Goal: Task Accomplishment & Management: Manage account settings

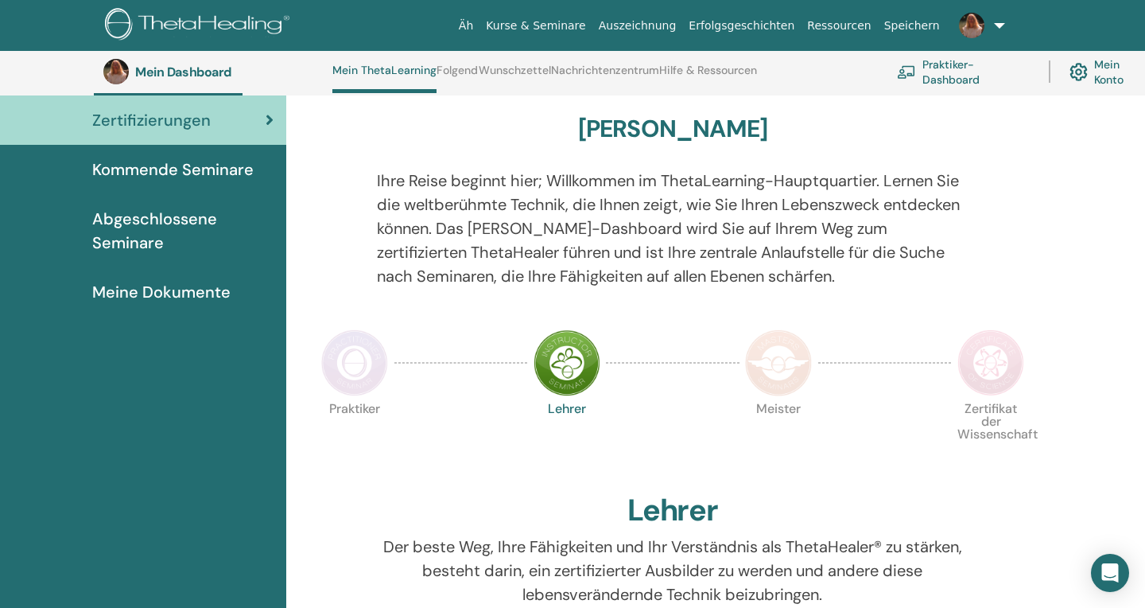
scroll to position [118, 0]
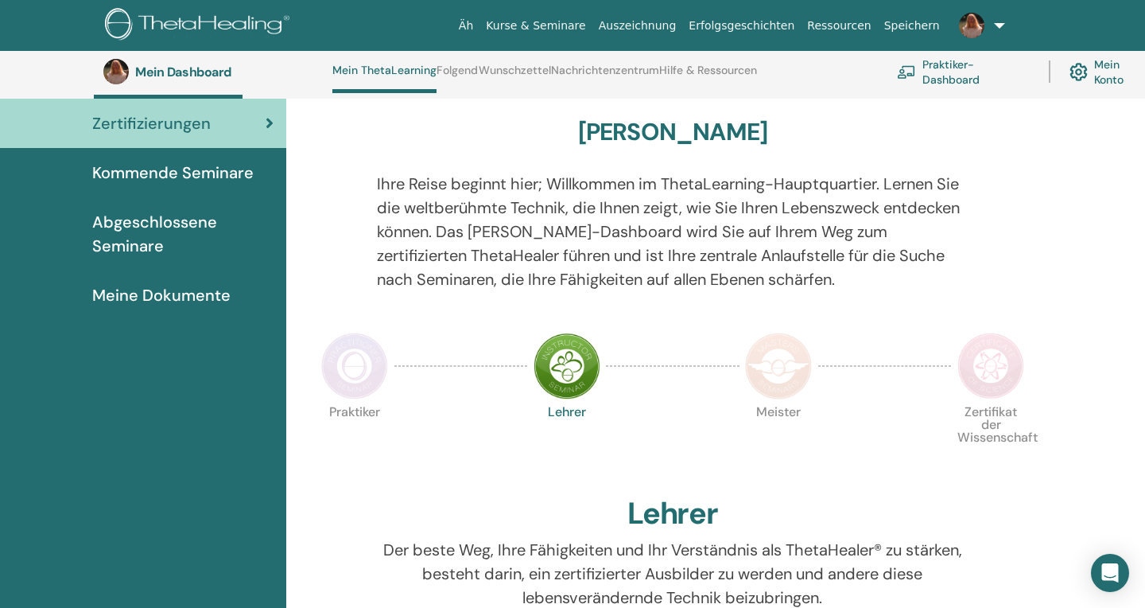
click at [139, 234] on span "Abgeschlossene Seminare" at bounding box center [182, 234] width 181 height 48
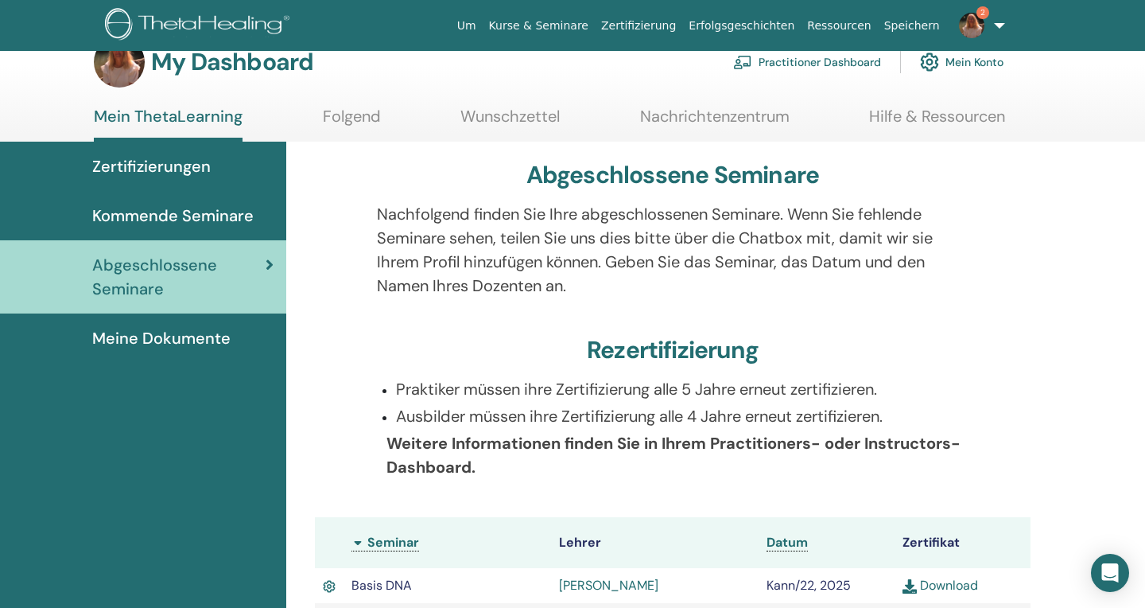
scroll to position [31, 0]
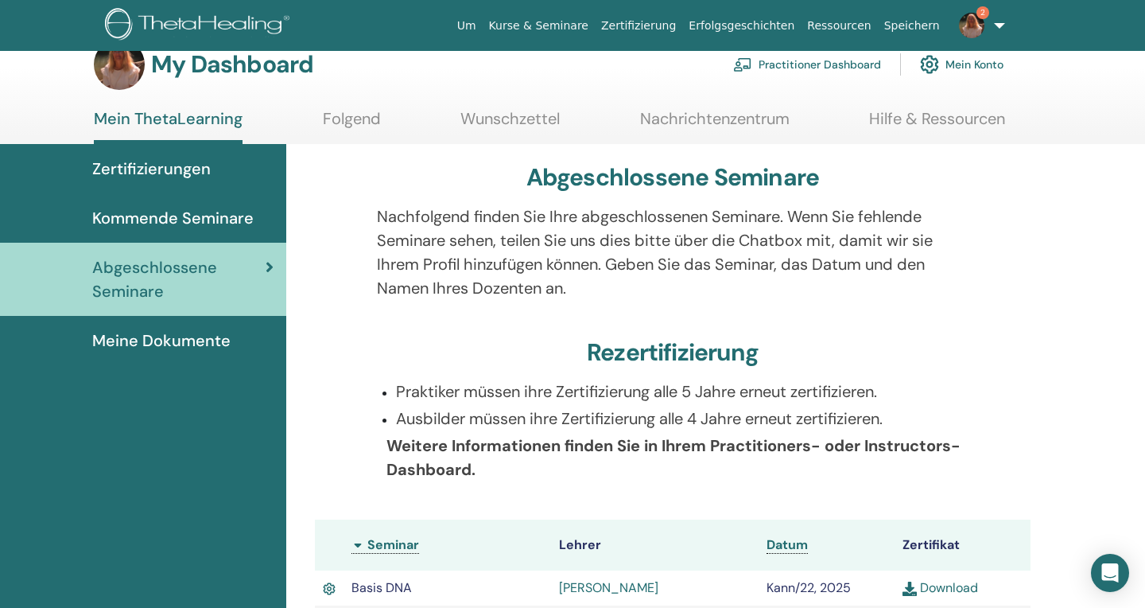
click at [173, 169] on span "Zertifizierungen" at bounding box center [151, 169] width 118 height 24
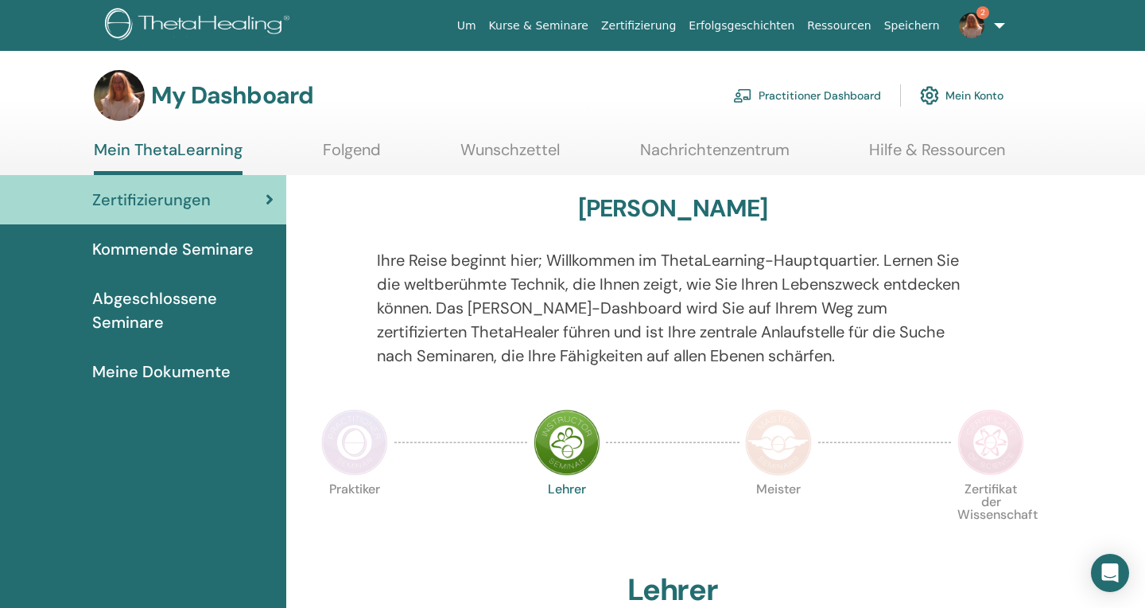
click at [985, 17] on span "2" at bounding box center [983, 12] width 13 height 13
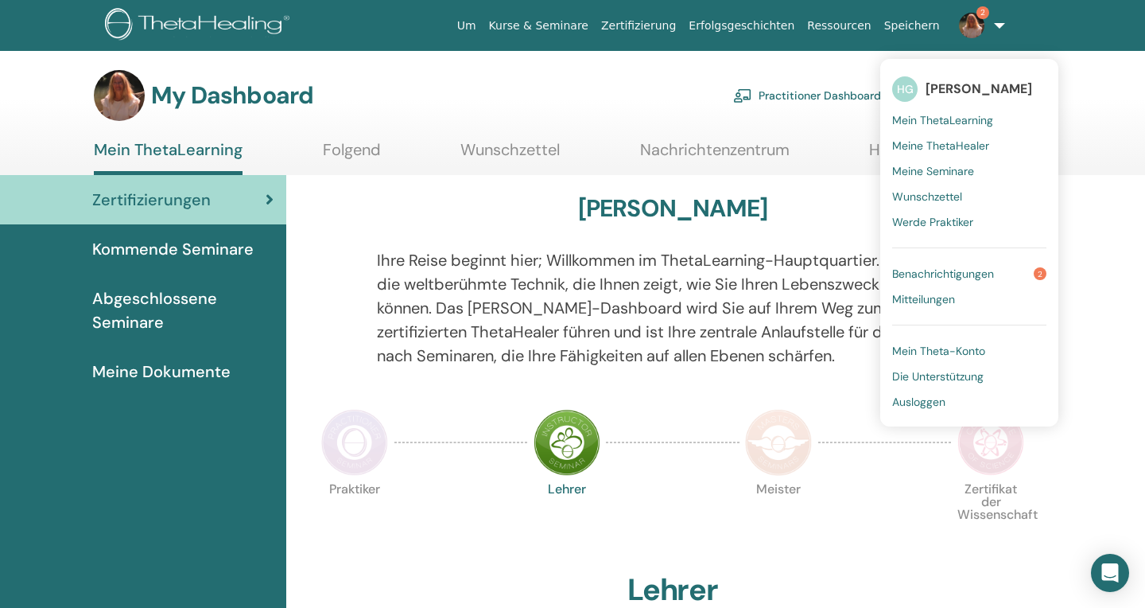
click at [968, 270] on span "Benachrichtigungen" at bounding box center [943, 273] width 102 height 14
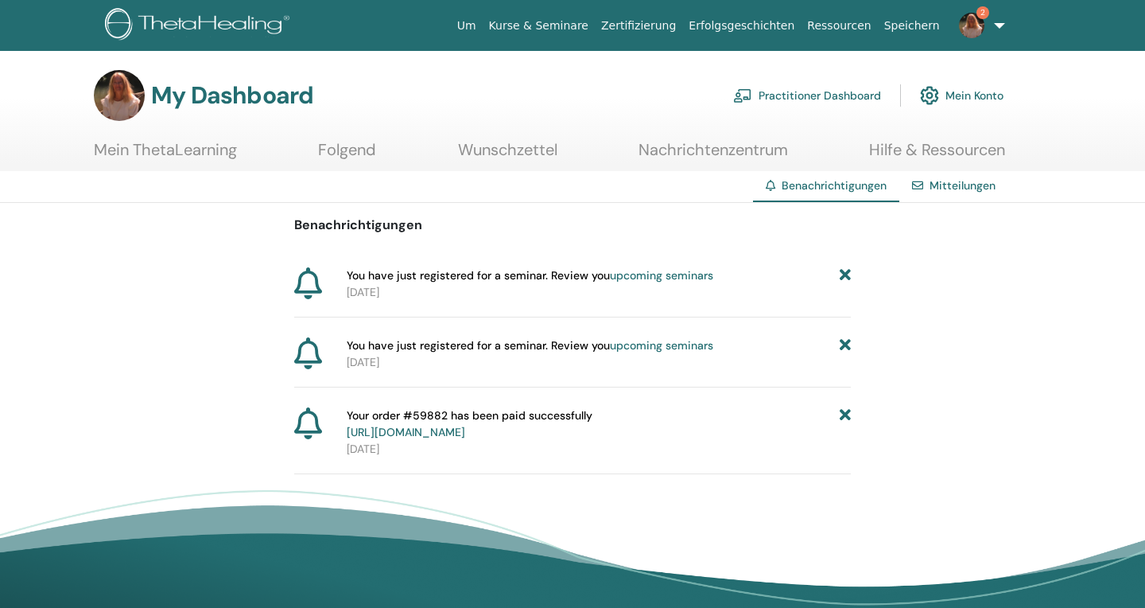
scroll to position [106, 0]
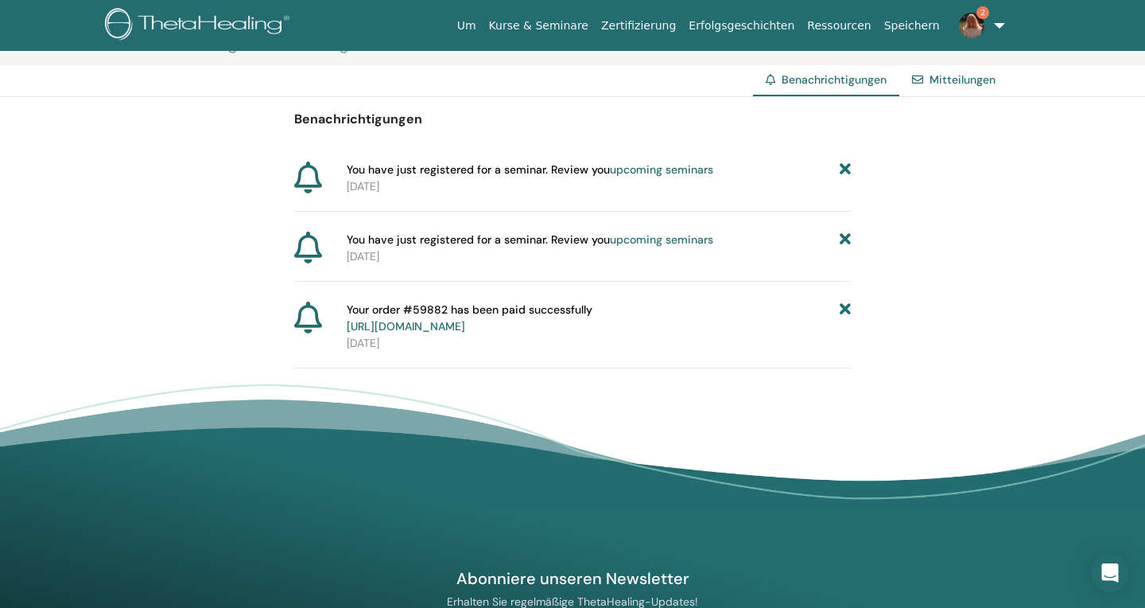
click at [309, 179] on icon at bounding box center [308, 177] width 28 height 32
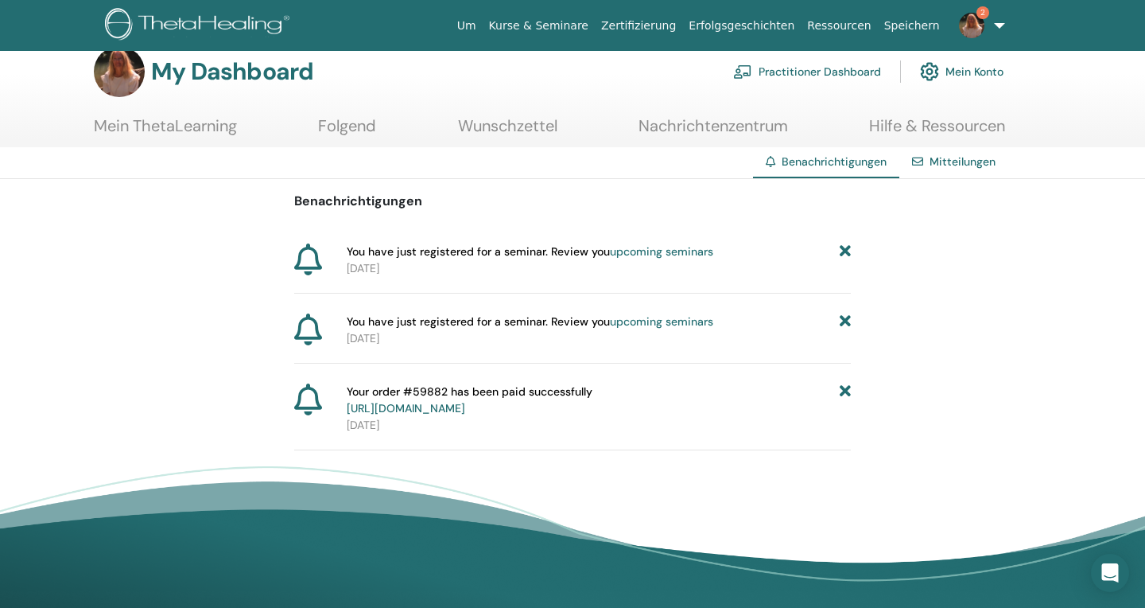
scroll to position [34, 0]
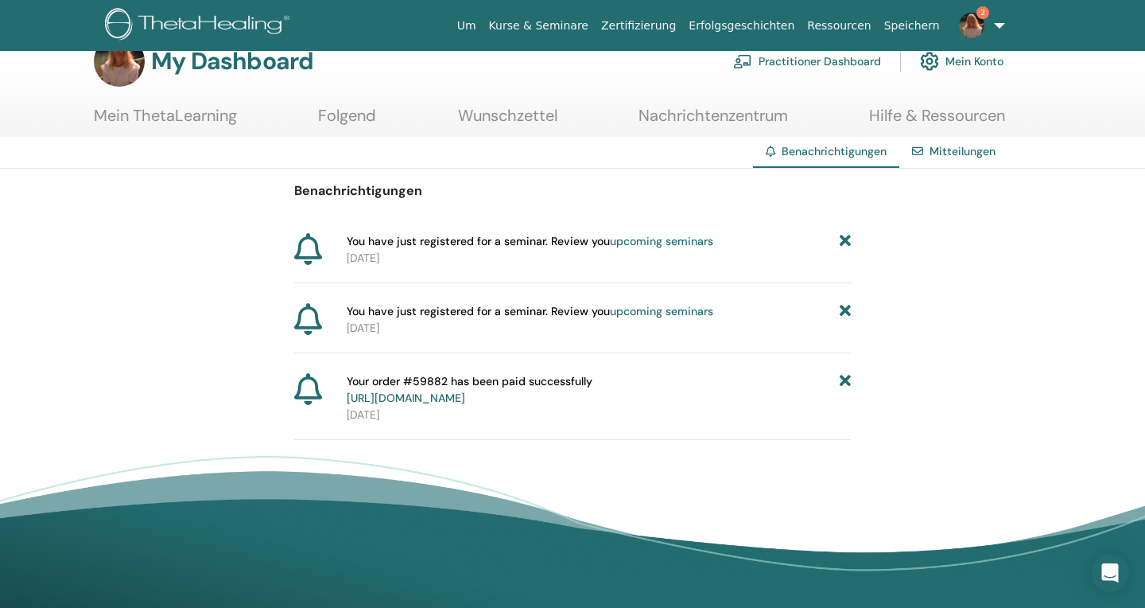
click at [658, 243] on link "upcoming seminars" at bounding box center [661, 241] width 103 height 14
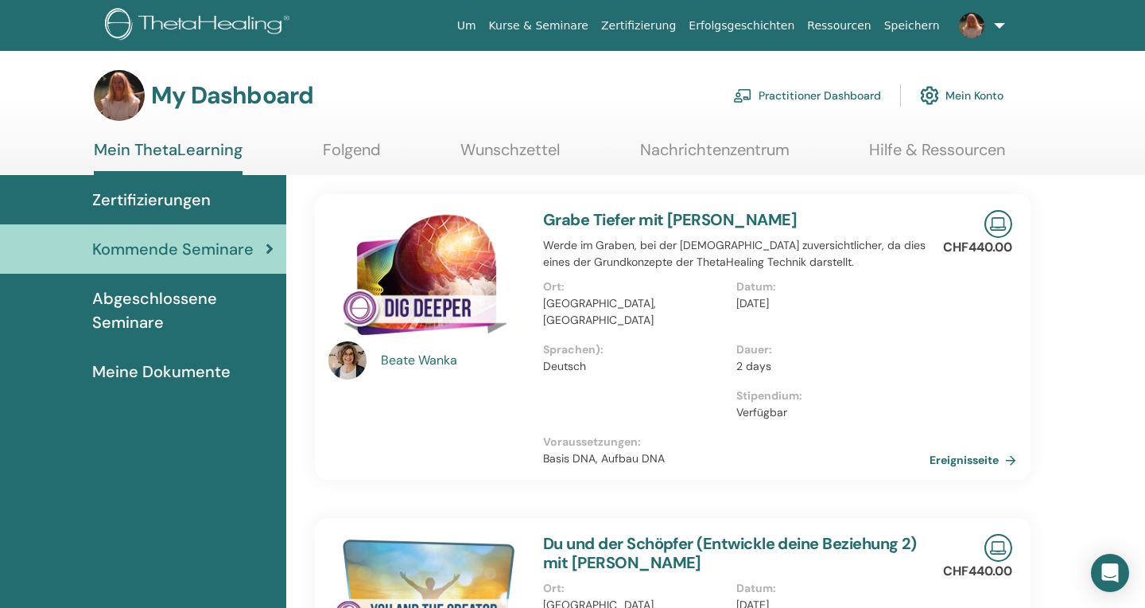
click at [181, 199] on span "Zertifizierungen" at bounding box center [151, 200] width 118 height 24
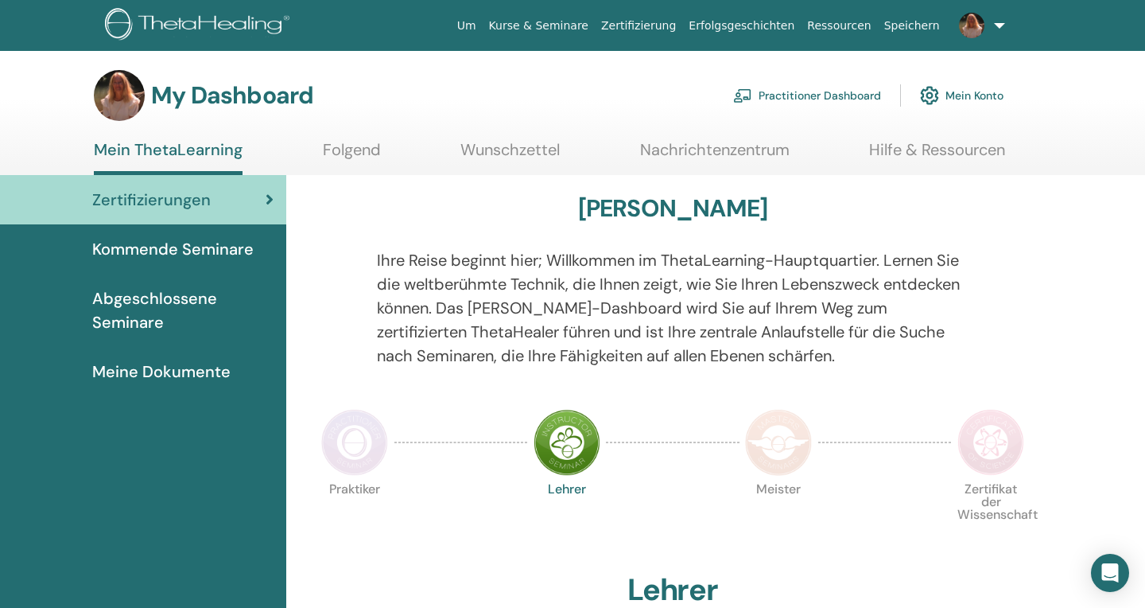
click at [972, 94] on link "Mein Konto" at bounding box center [962, 95] width 84 height 35
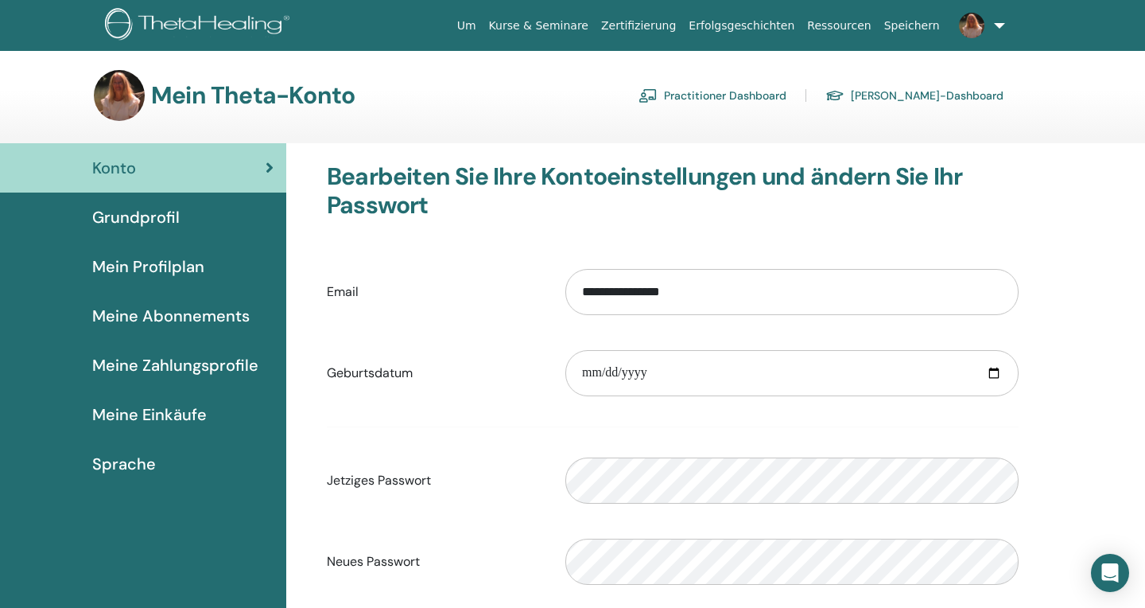
click at [787, 96] on link "Practitioner Dashboard" at bounding box center [713, 95] width 148 height 25
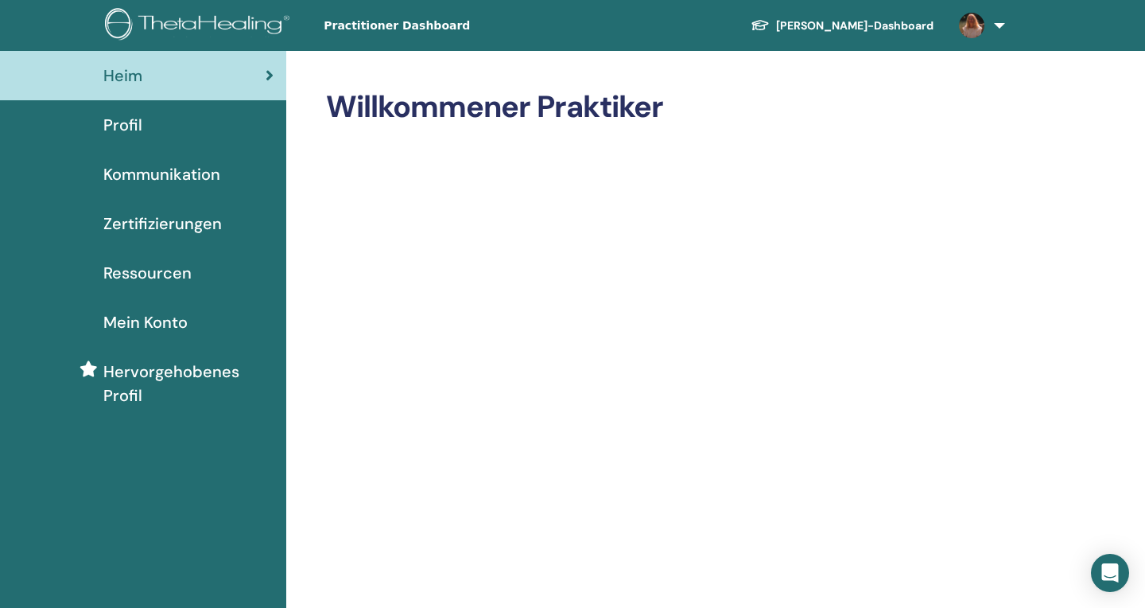
click at [864, 26] on link "[PERSON_NAME]-Dashboard" at bounding box center [842, 25] width 208 height 29
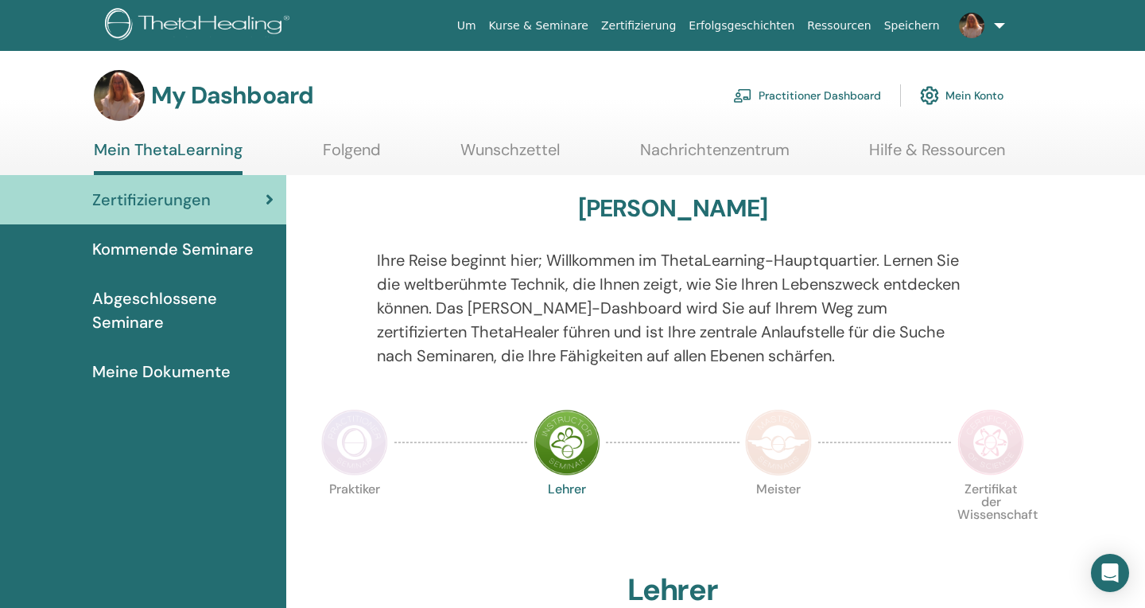
click at [1027, 228] on div "[PERSON_NAME]" at bounding box center [673, 211] width 716 height 35
click at [803, 93] on link "Practitioner Dashboard" at bounding box center [807, 95] width 148 height 35
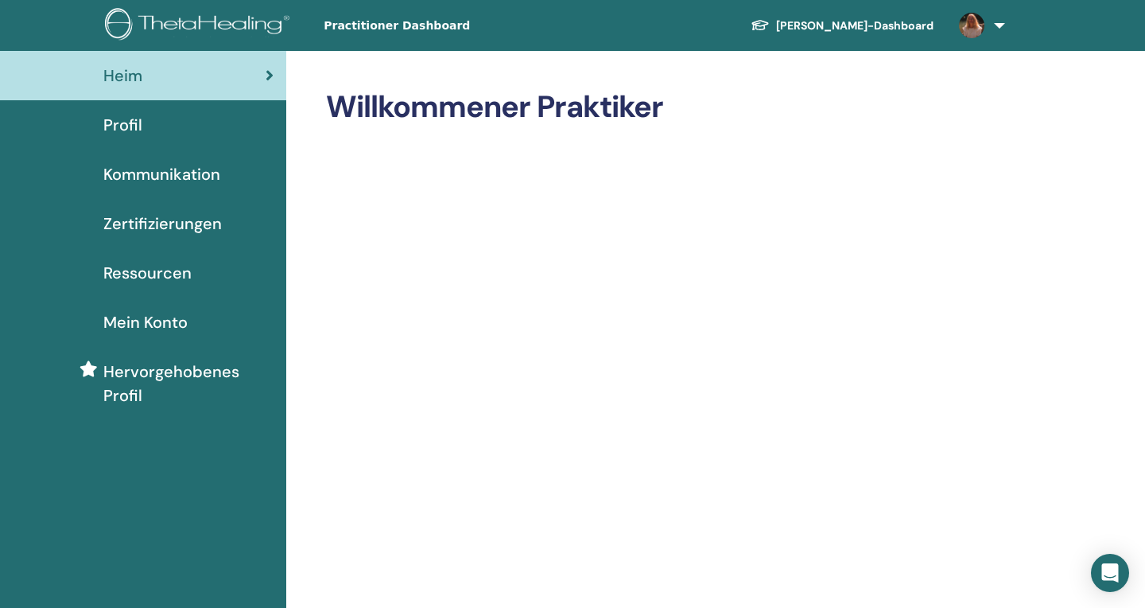
click at [403, 28] on span "Practitioner Dashboard" at bounding box center [443, 25] width 239 height 17
click at [1004, 23] on link at bounding box center [978, 25] width 65 height 51
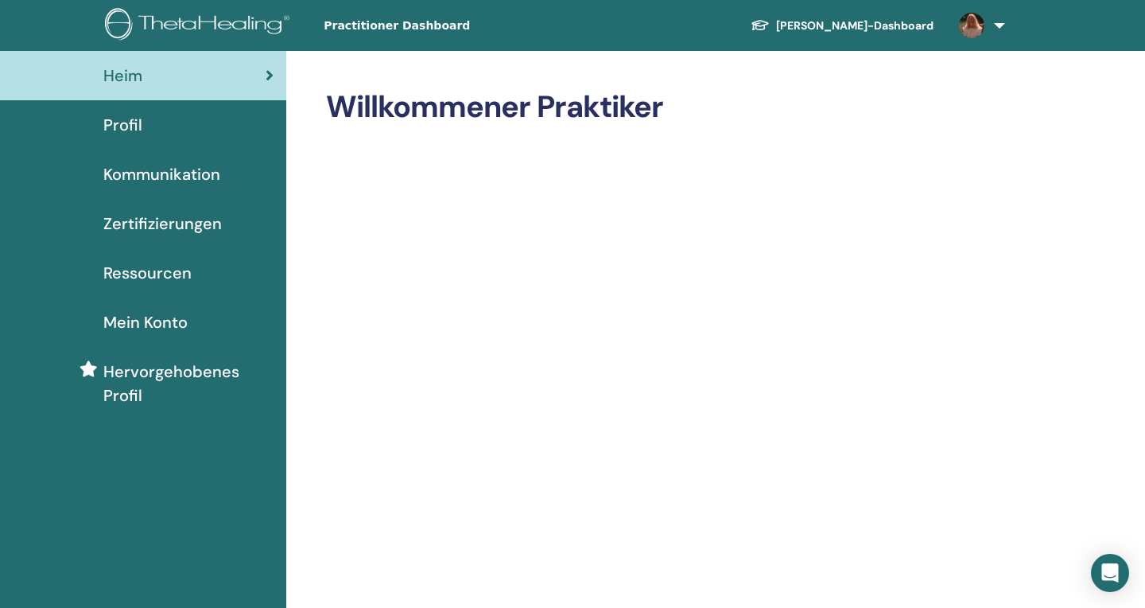
click at [133, 122] on span "Profil" at bounding box center [122, 125] width 39 height 24
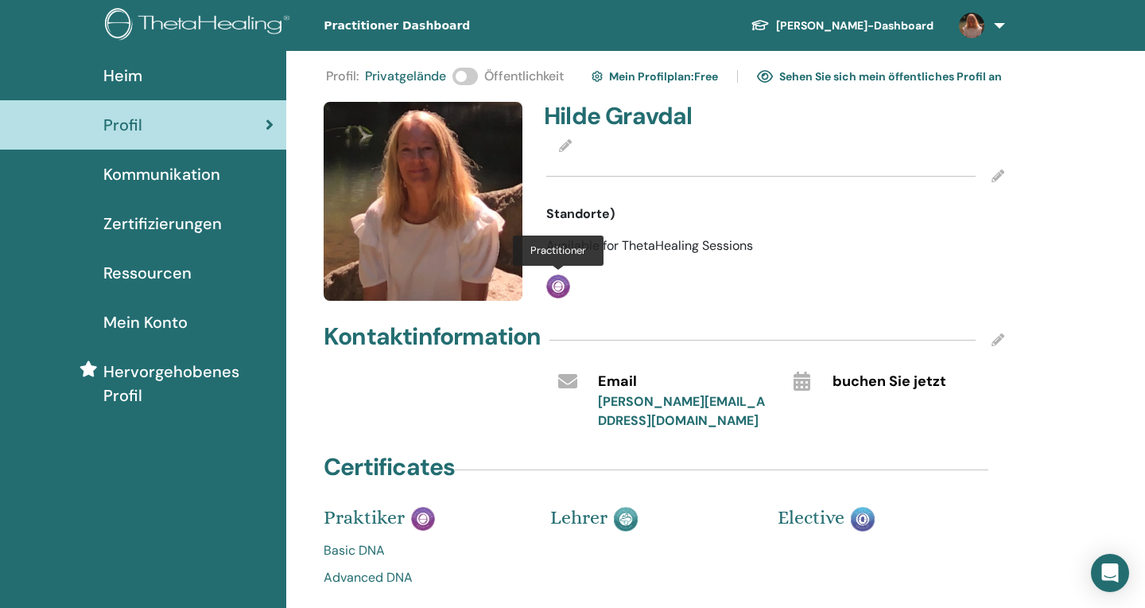
click at [561, 290] on img at bounding box center [558, 286] width 24 height 24
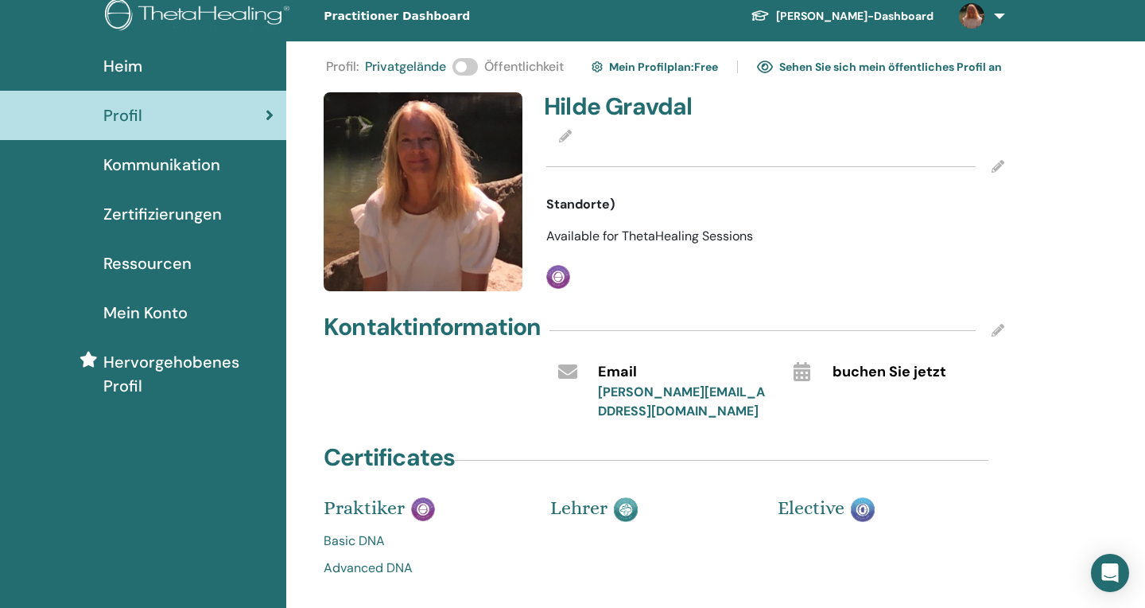
scroll to position [4, 0]
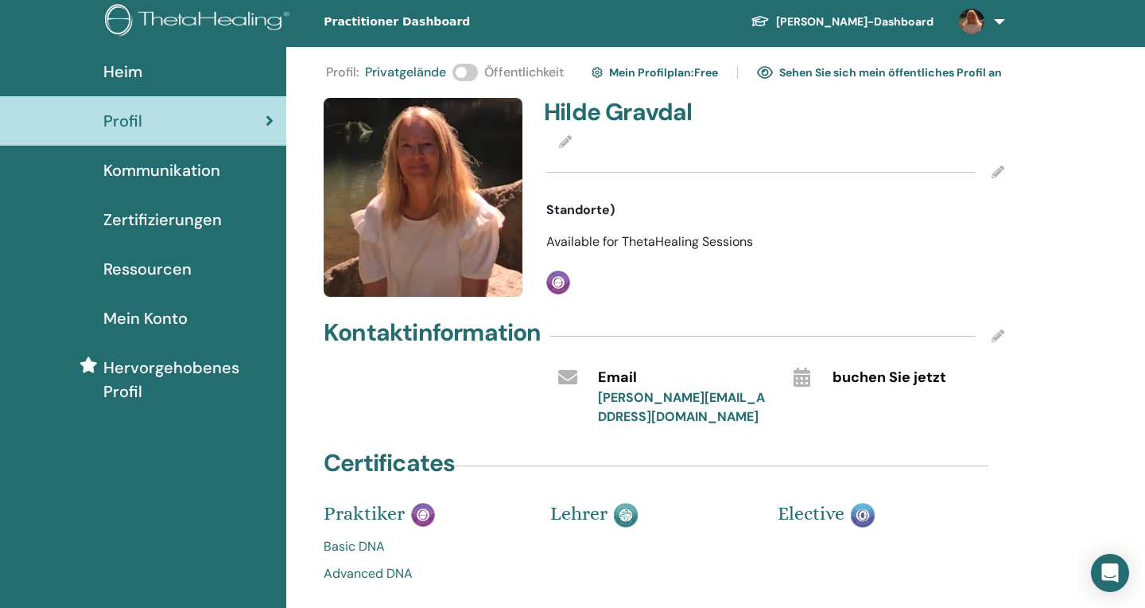
click at [876, 73] on link "Sehen Sie sich mein öffentliches Profil an" at bounding box center [879, 72] width 245 height 25
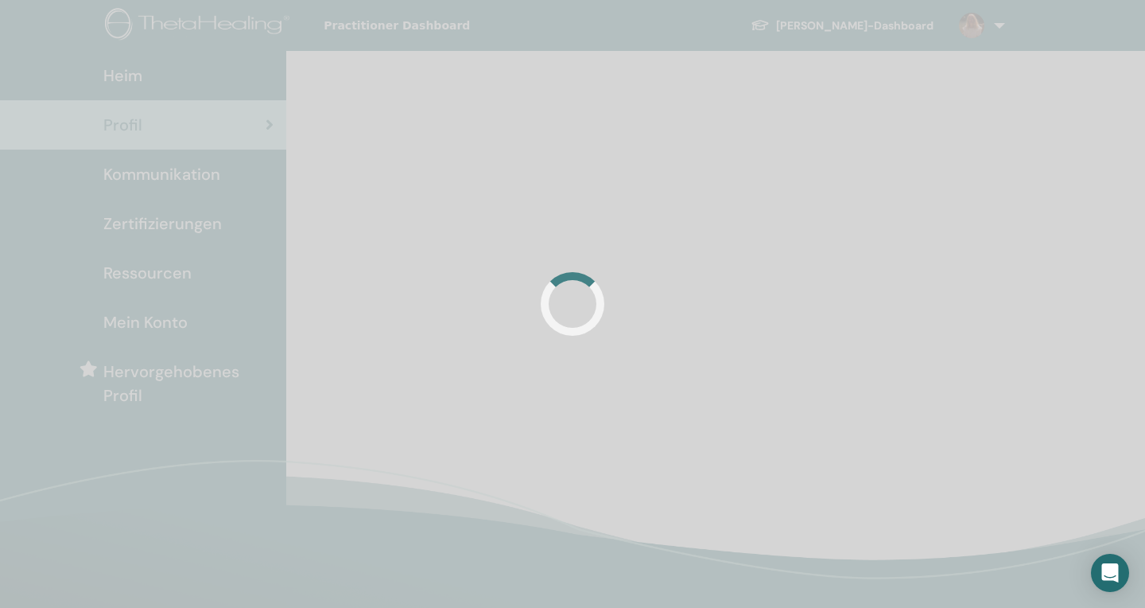
scroll to position [4, 0]
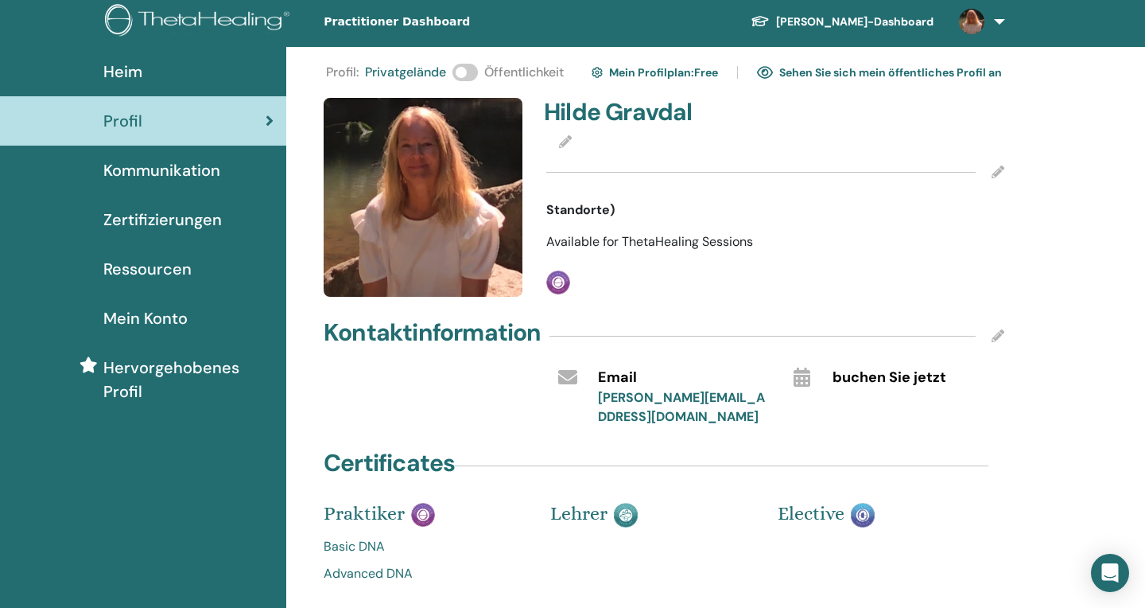
click at [801, 375] on icon at bounding box center [802, 376] width 17 height 19
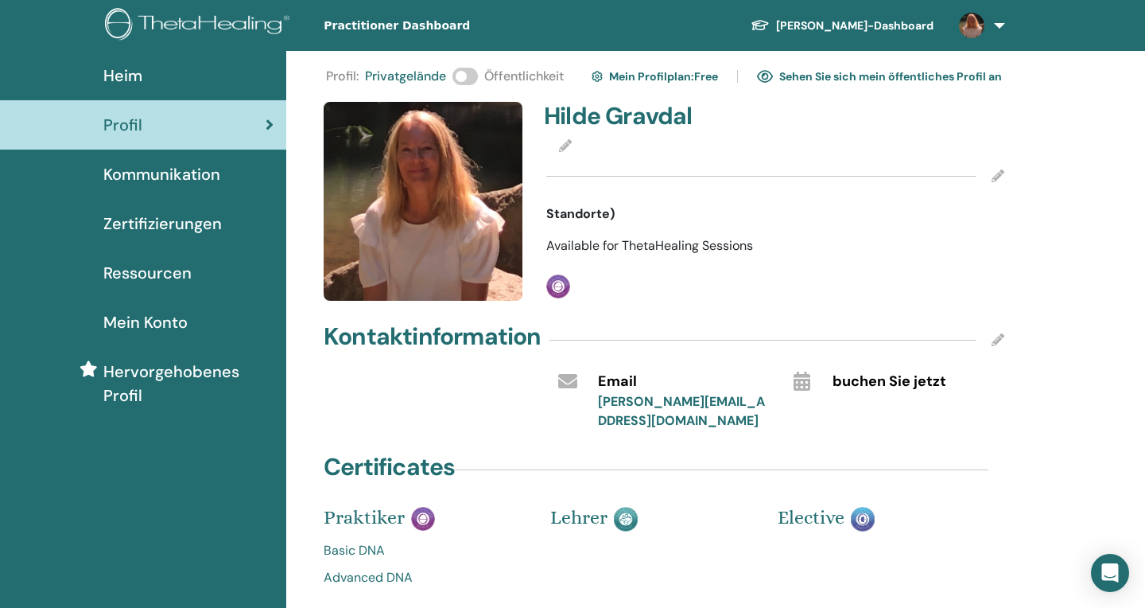
click at [465, 78] on span at bounding box center [464, 76] width 25 height 17
click at [999, 177] on icon at bounding box center [998, 175] width 13 height 13
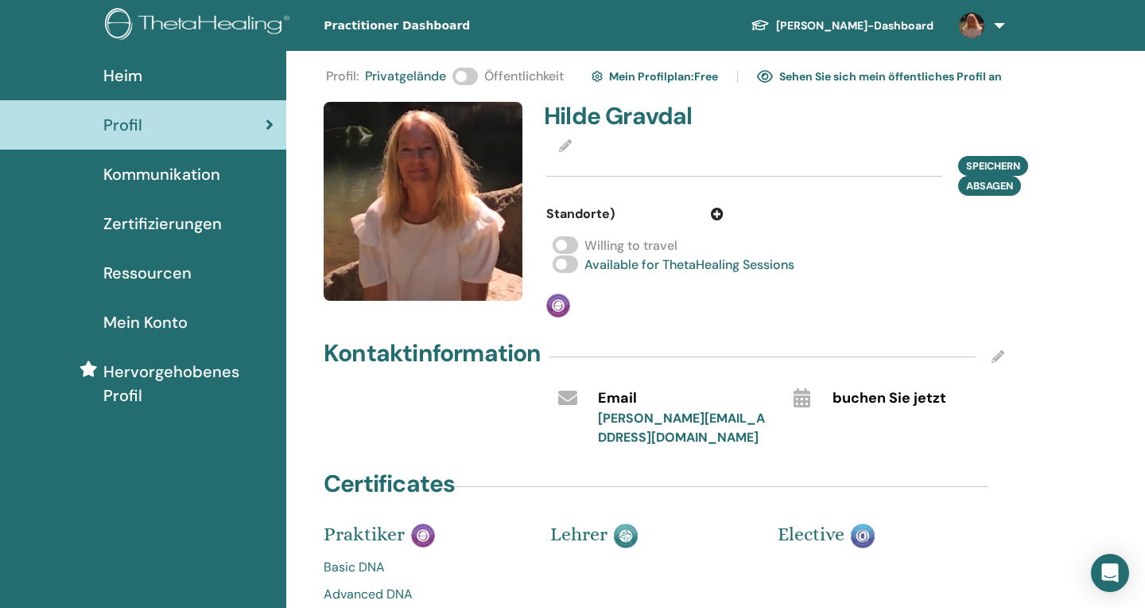
click at [940, 216] on div "Standorte)" at bounding box center [775, 214] width 482 height 20
click at [717, 212] on icon at bounding box center [717, 214] width 13 height 13
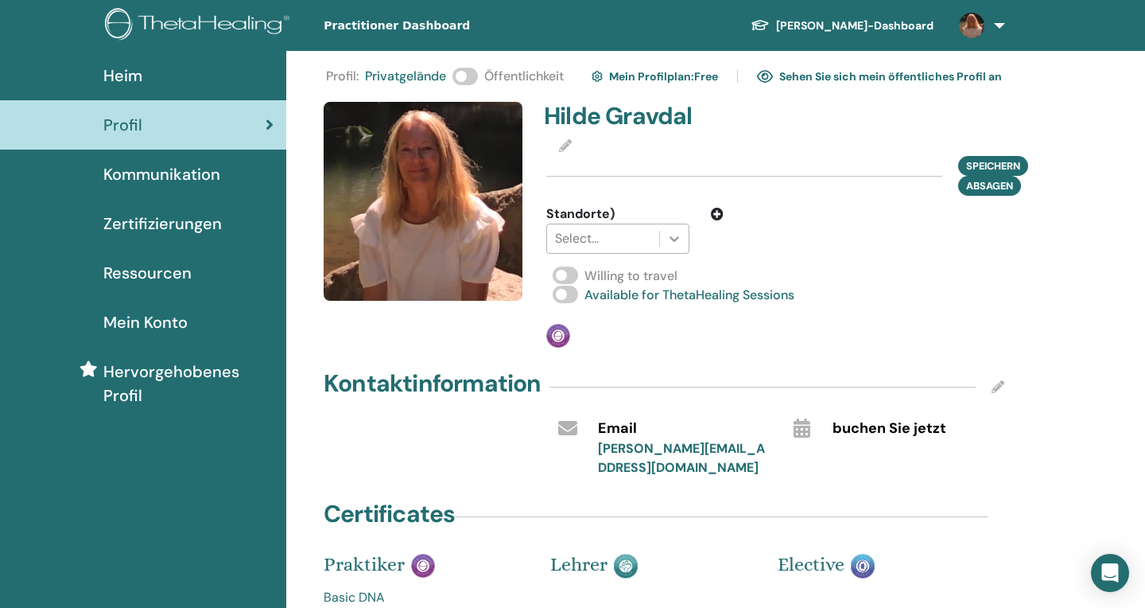
click at [674, 237] on icon at bounding box center [674, 239] width 16 height 16
type input "**"
click at [765, 249] on div at bounding box center [836, 228] width 201 height 49
click at [720, 215] on icon at bounding box center [717, 214] width 13 height 13
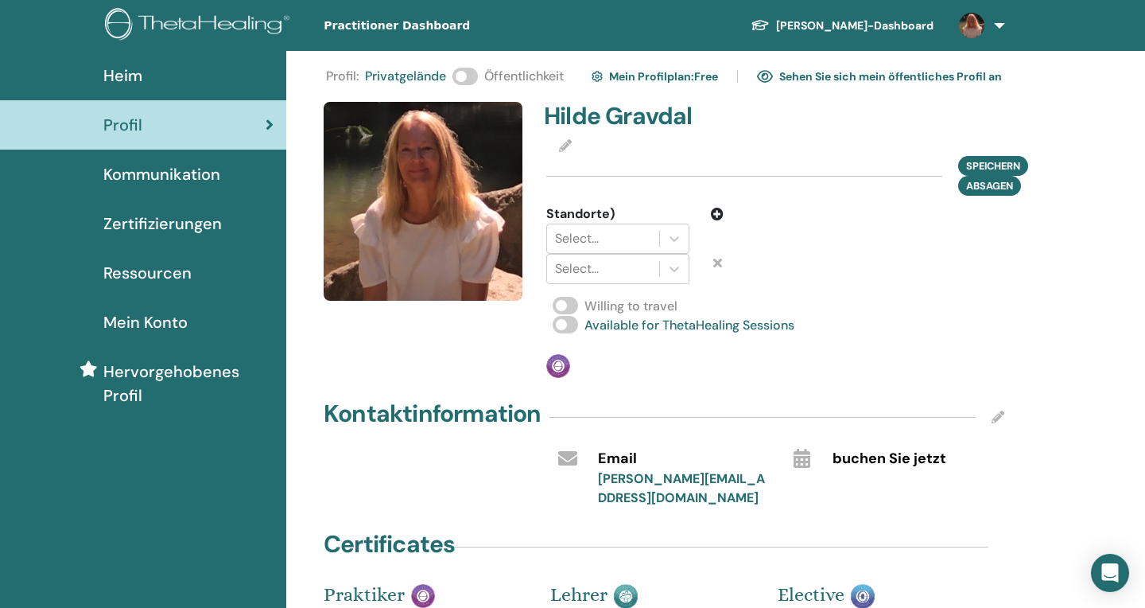
click at [720, 215] on icon at bounding box center [717, 214] width 13 height 13
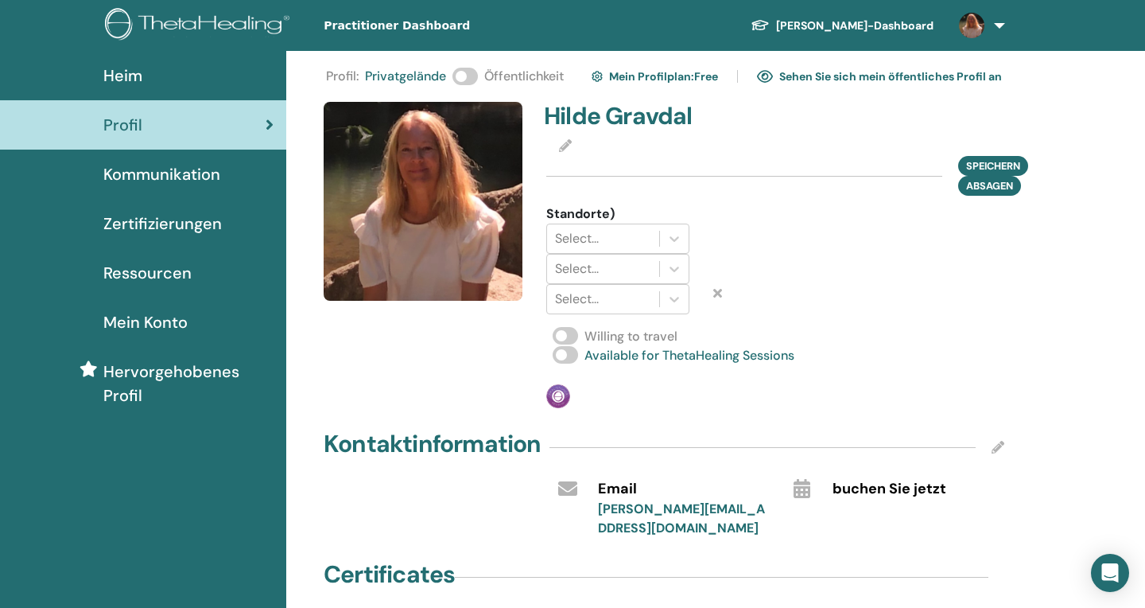
click at [714, 295] on icon at bounding box center [717, 292] width 9 height 13
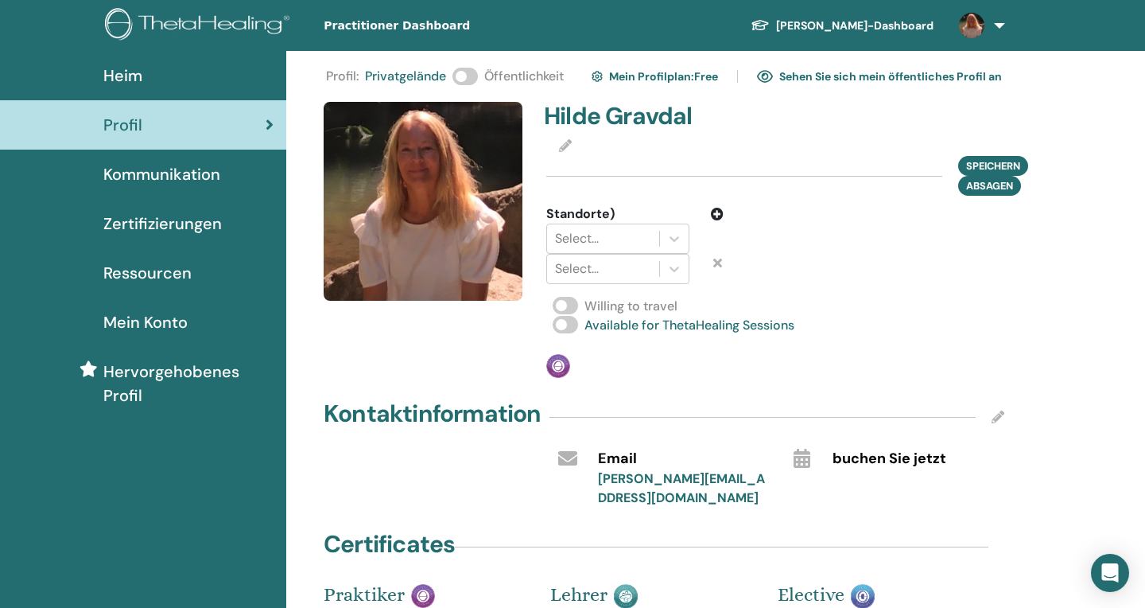
click at [719, 264] on icon at bounding box center [717, 262] width 9 height 13
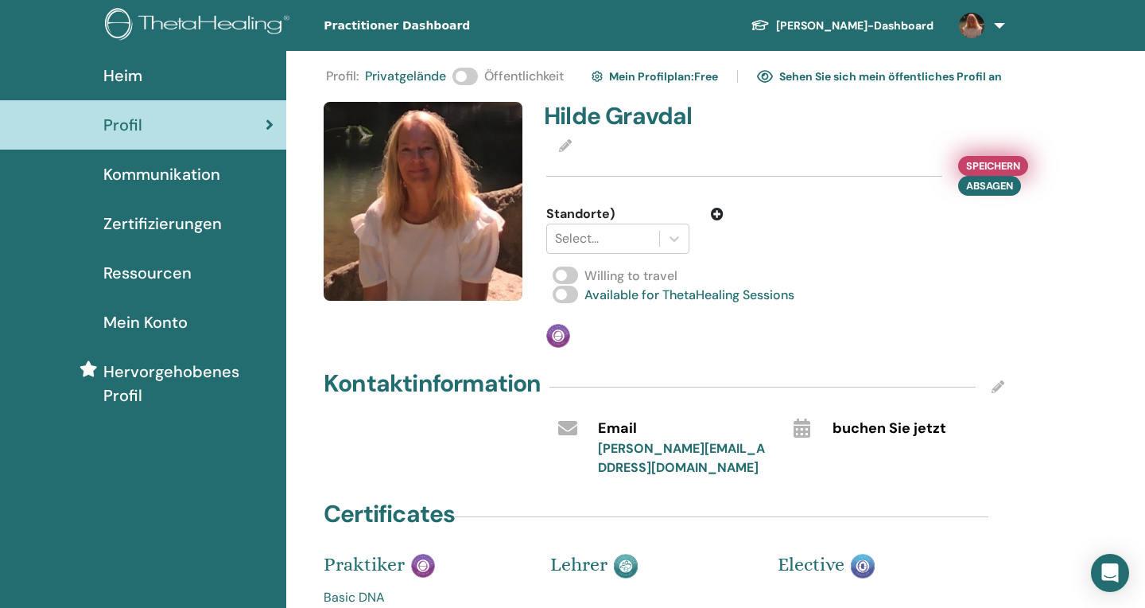
click at [995, 161] on span "Speichern" at bounding box center [993, 165] width 54 height 17
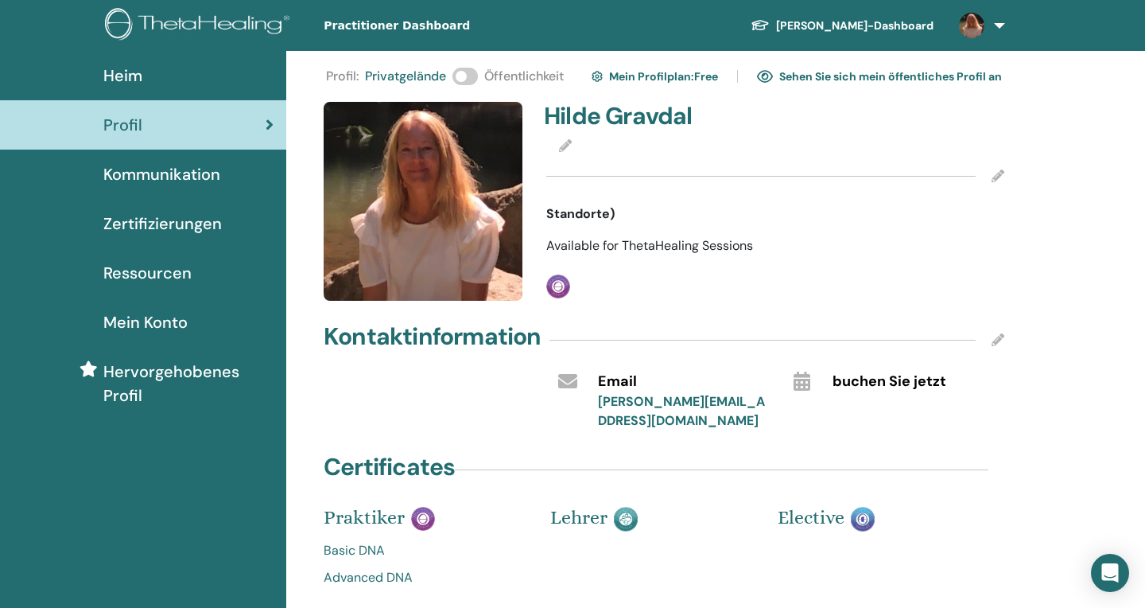
click at [567, 144] on icon at bounding box center [565, 145] width 13 height 13
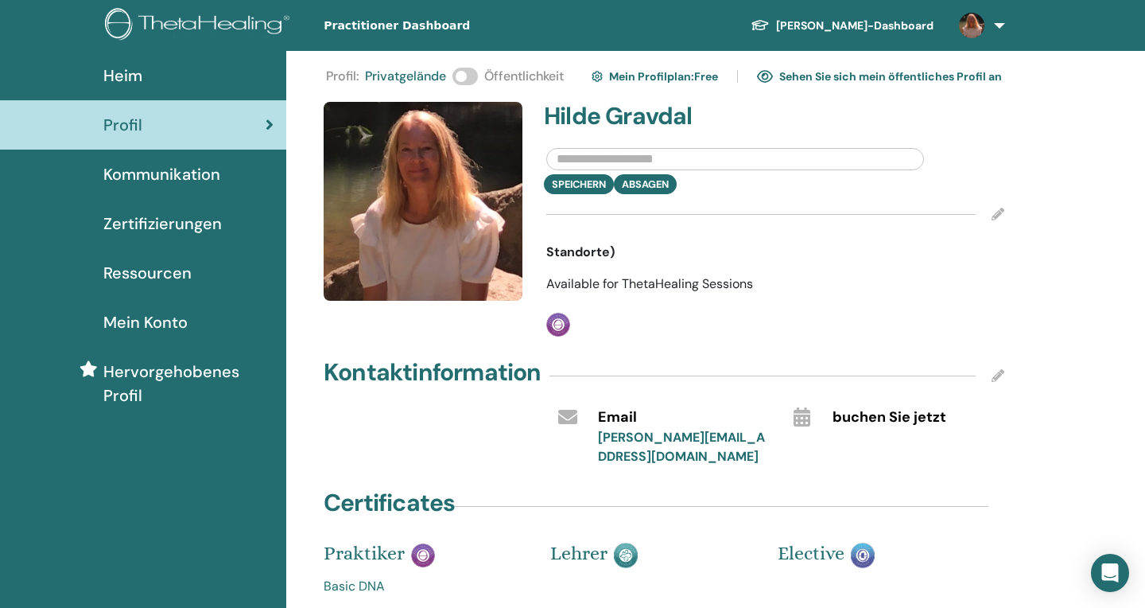
click at [590, 162] on input "text" at bounding box center [735, 159] width 378 height 22
click at [1079, 292] on div "Profil : Privatgelände Öffentlichkeit Mein Profilplan : Free Sehen Sie sich mei…" at bounding box center [715, 438] width 859 height 774
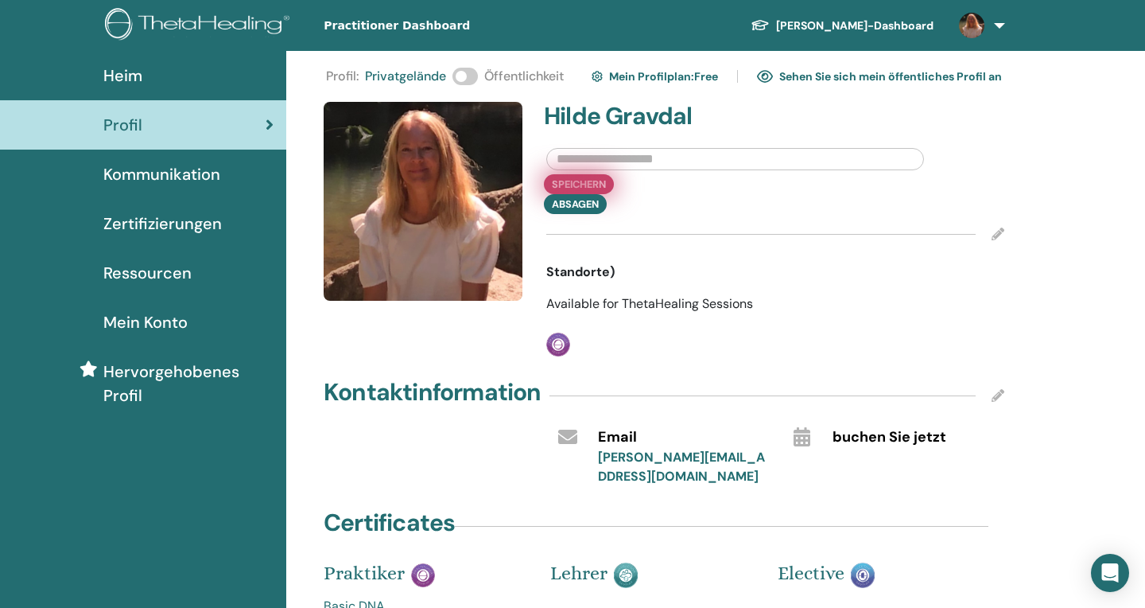
click at [585, 184] on button "Speichern" at bounding box center [579, 184] width 70 height 20
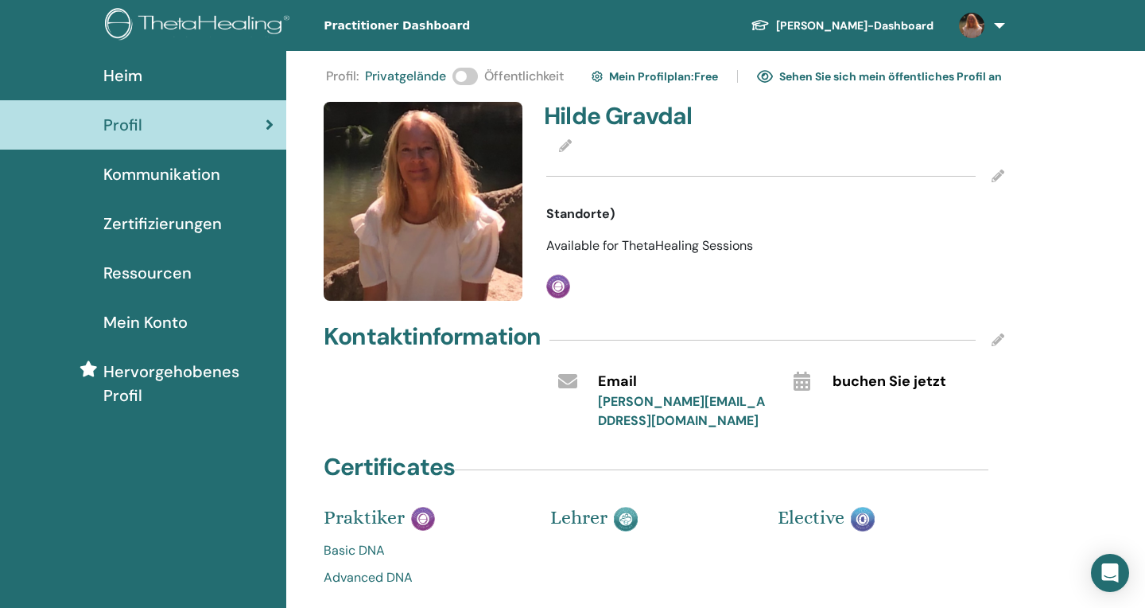
click at [589, 212] on span "Standorte)" at bounding box center [580, 213] width 68 height 19
click at [1002, 25] on link at bounding box center [978, 25] width 65 height 51
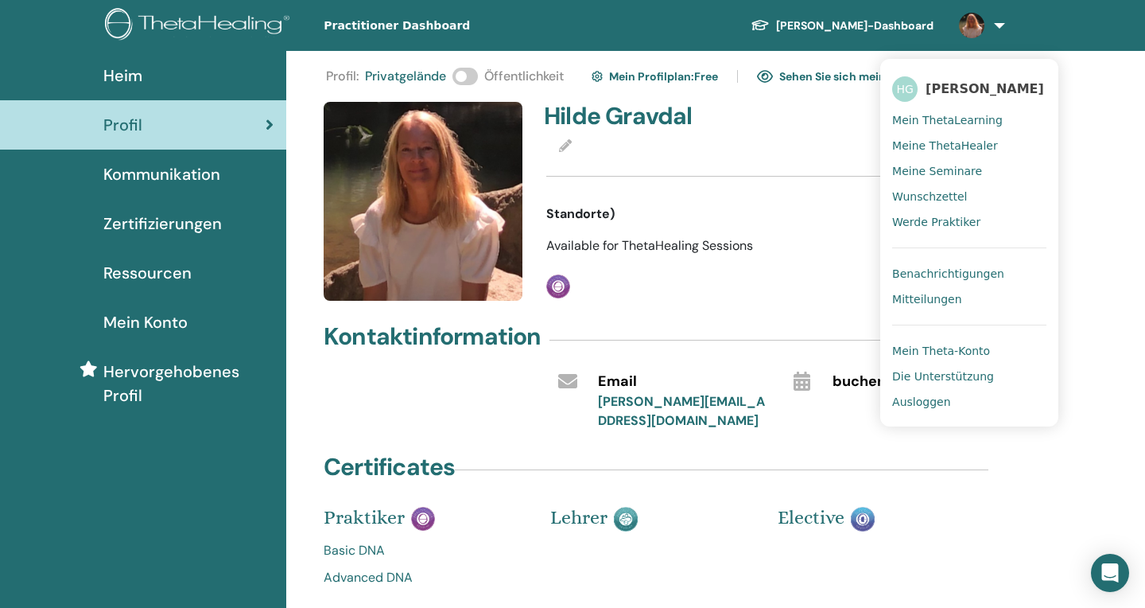
click at [1058, 99] on ul "HG [PERSON_NAME] Mein ThetaLearning Meine ThetaHealer Meine Seminare Wunschzett…" at bounding box center [969, 242] width 178 height 367
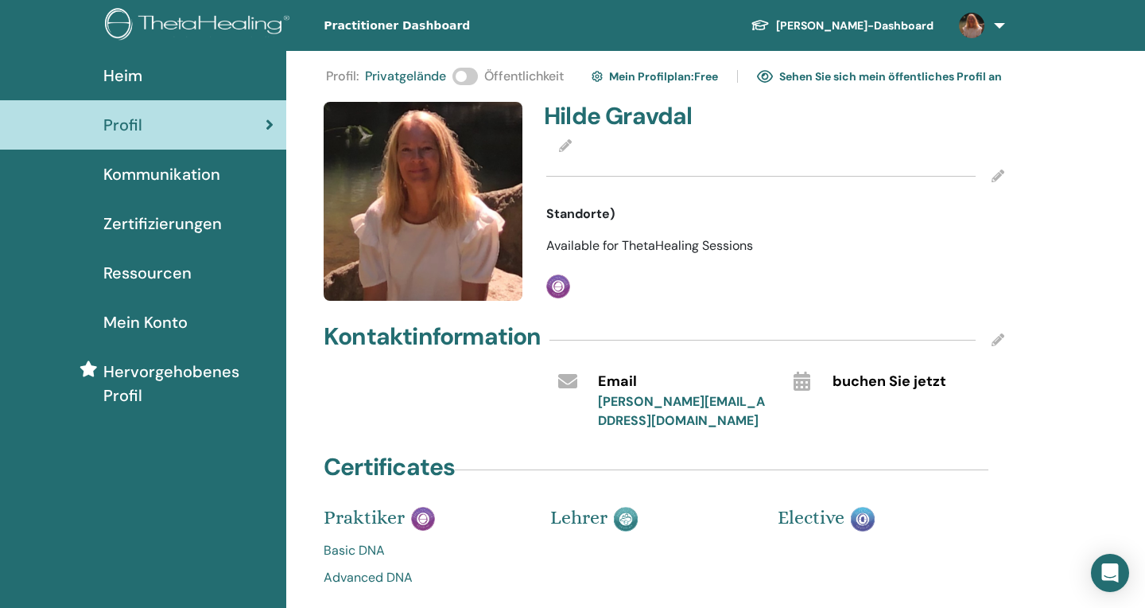
click at [465, 79] on span at bounding box center [464, 76] width 25 height 17
click at [996, 176] on icon at bounding box center [998, 175] width 13 height 13
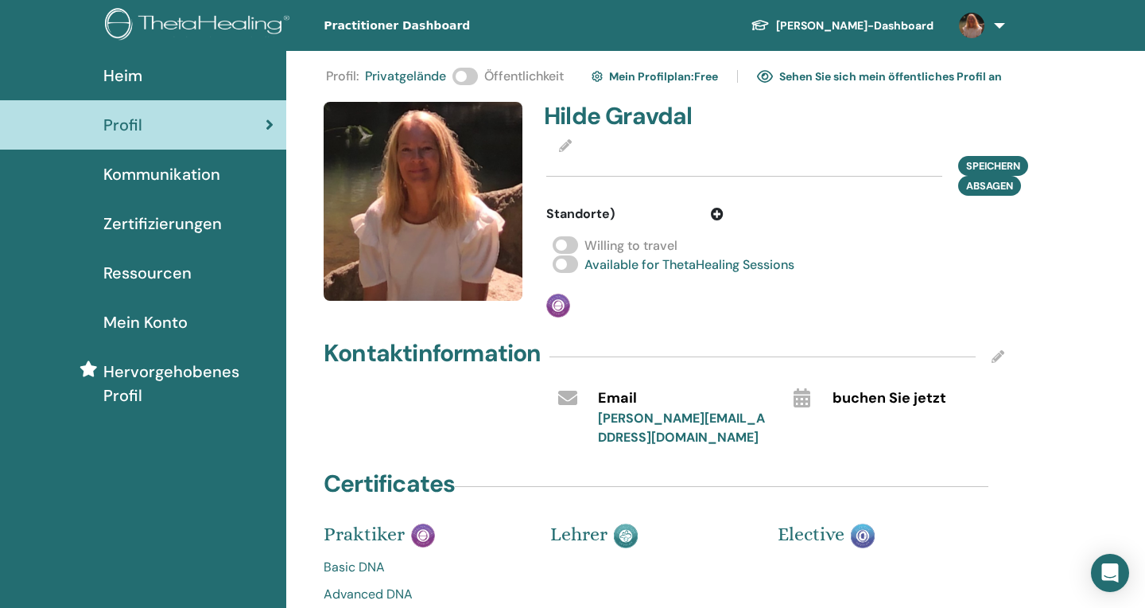
click at [717, 212] on icon at bounding box center [717, 214] width 13 height 13
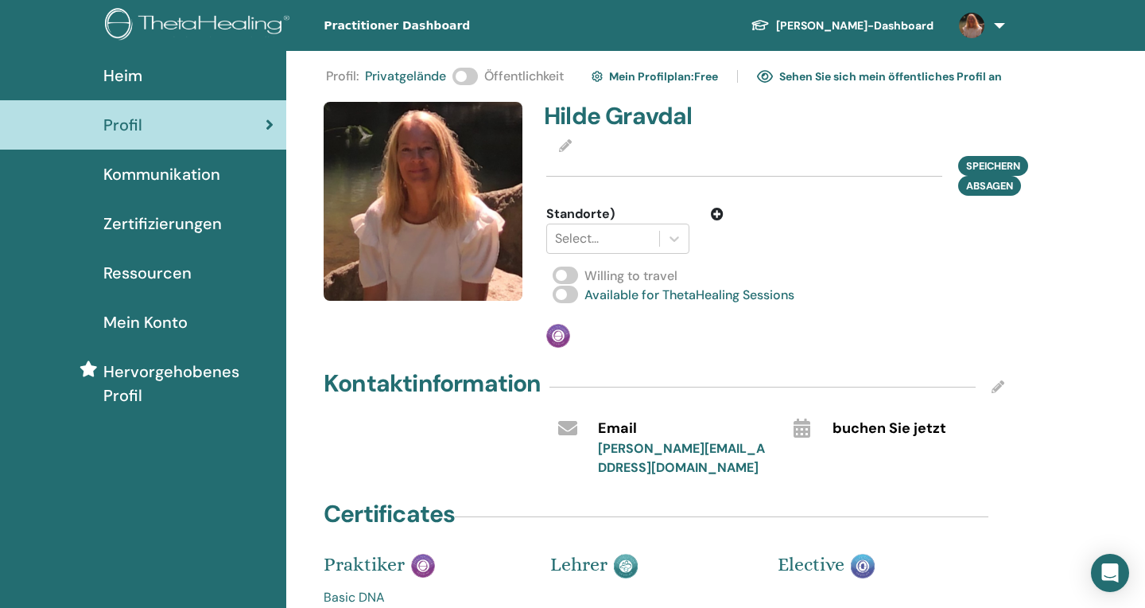
click at [717, 212] on icon at bounding box center [717, 214] width 13 height 13
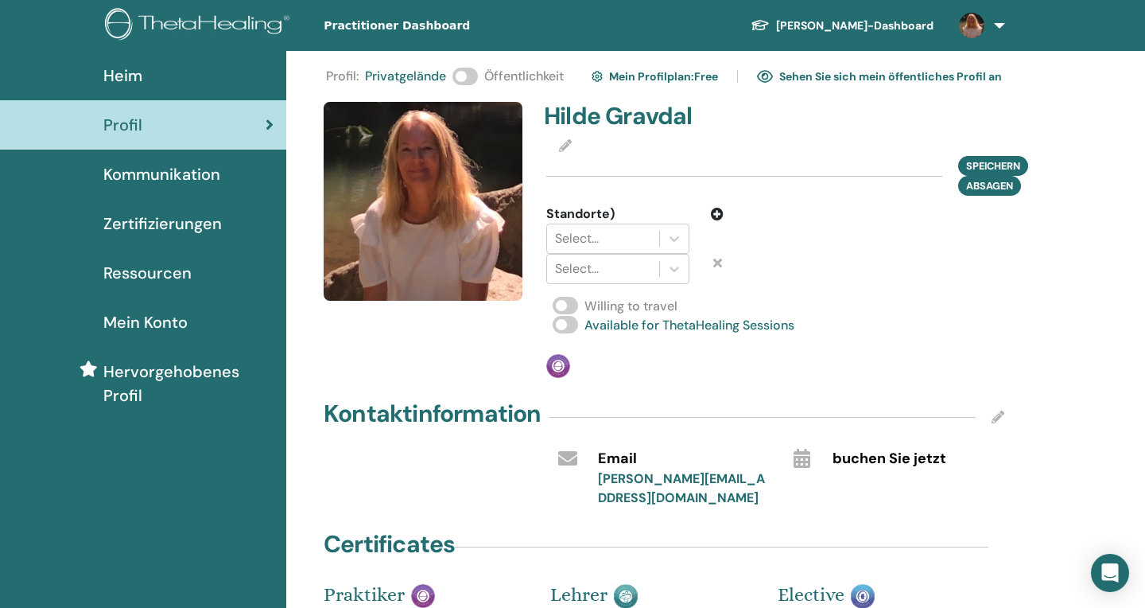
click at [720, 255] on div at bounding box center [717, 269] width 33 height 30
click at [717, 262] on icon at bounding box center [717, 262] width 9 height 13
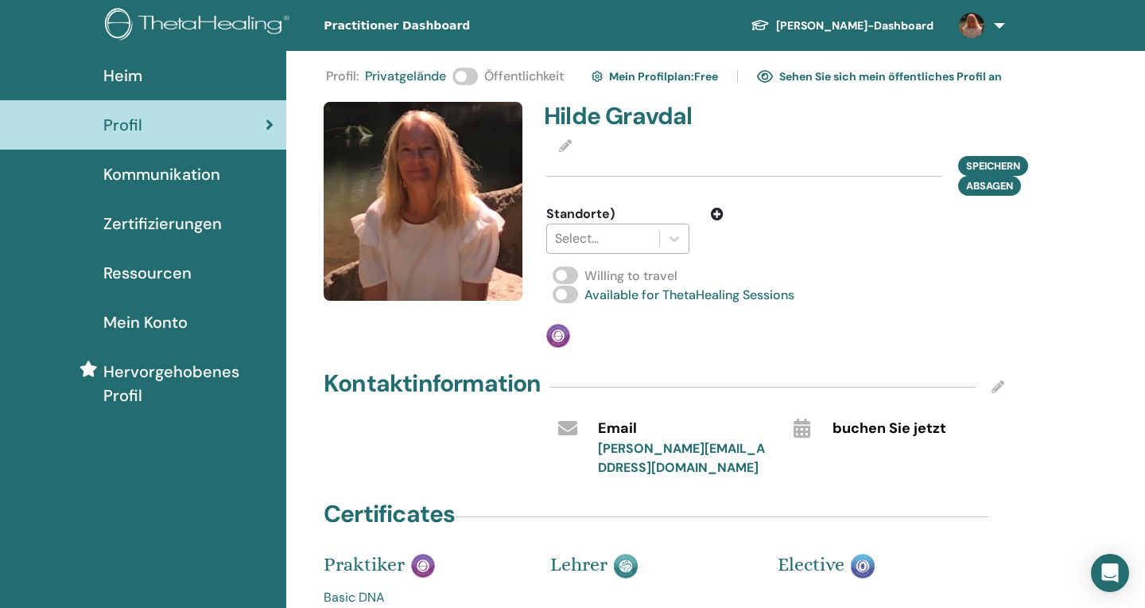
click at [611, 238] on div at bounding box center [603, 238] width 96 height 22
type input "*"
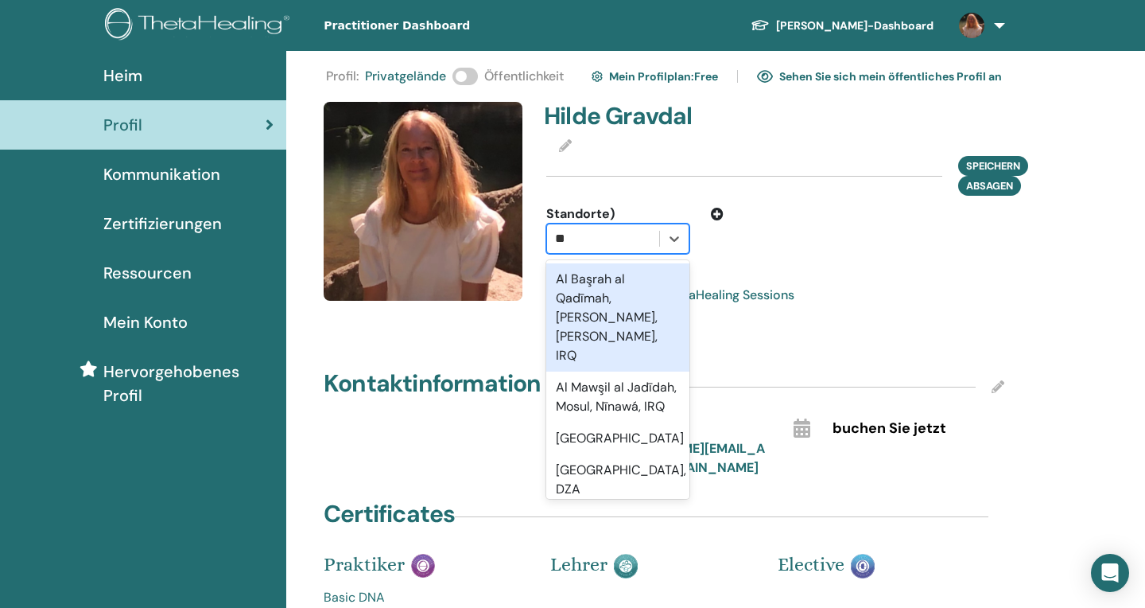
type input "*"
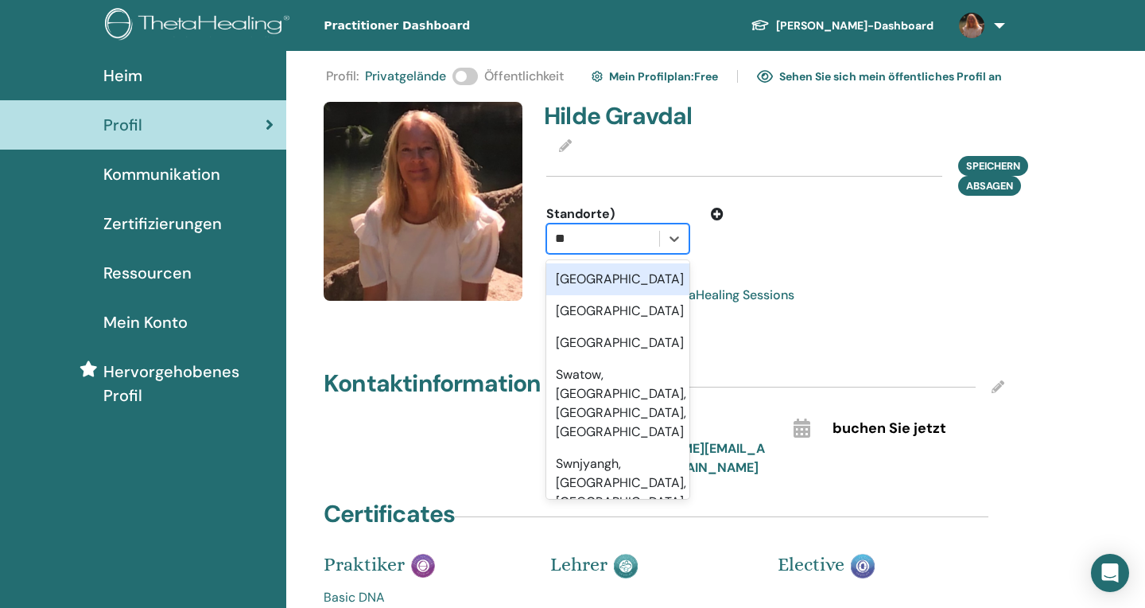
type input "***"
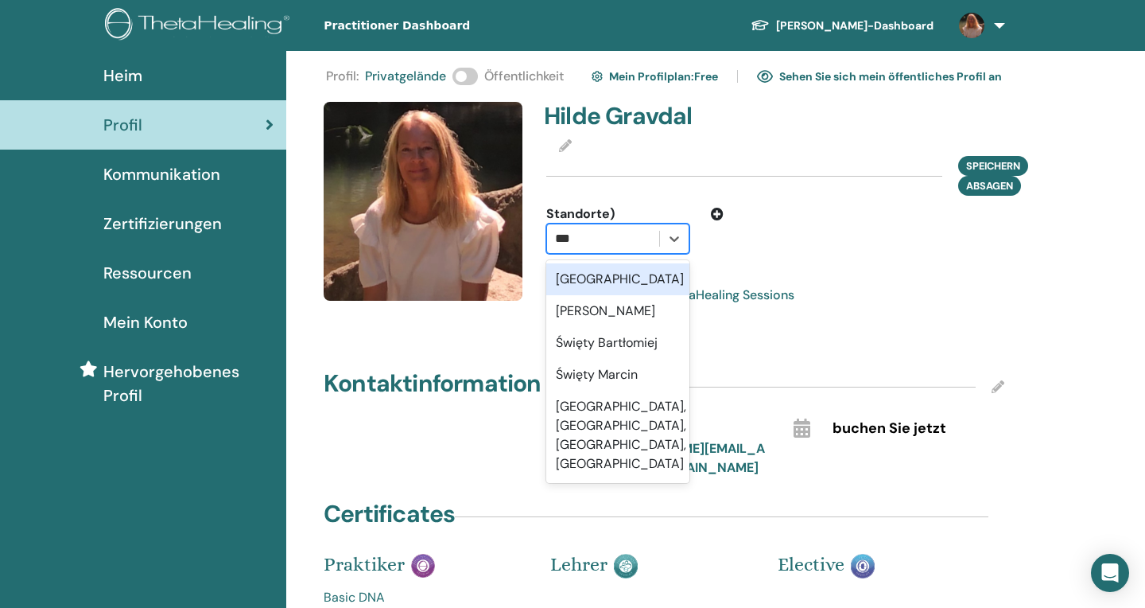
click at [612, 275] on div "[GEOGRAPHIC_DATA]" at bounding box center [617, 279] width 143 height 32
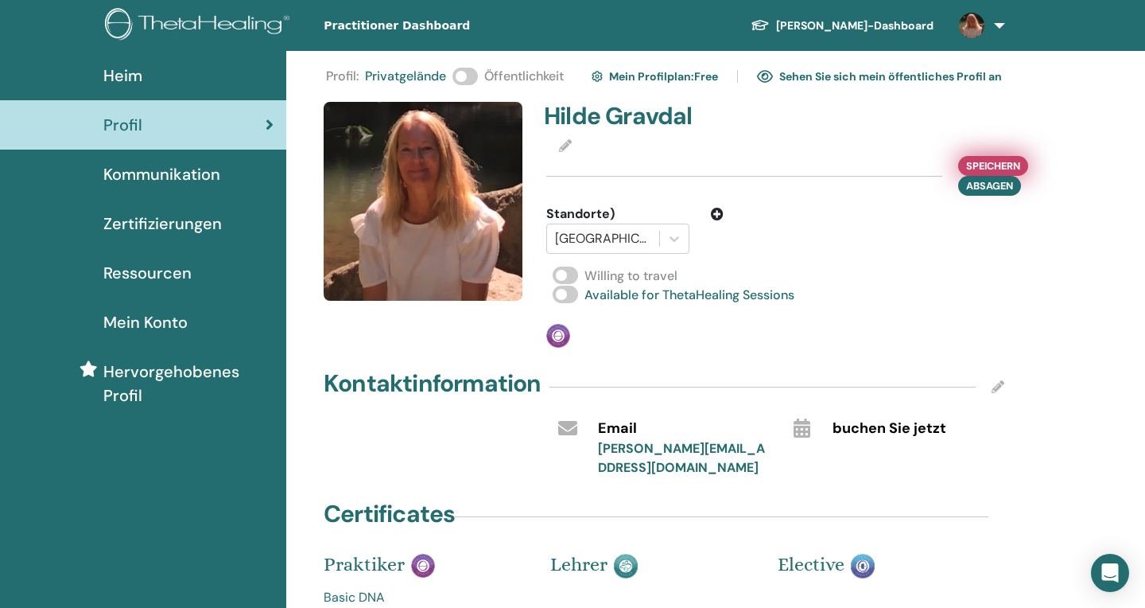
click at [985, 164] on span "Speichern" at bounding box center [993, 165] width 54 height 17
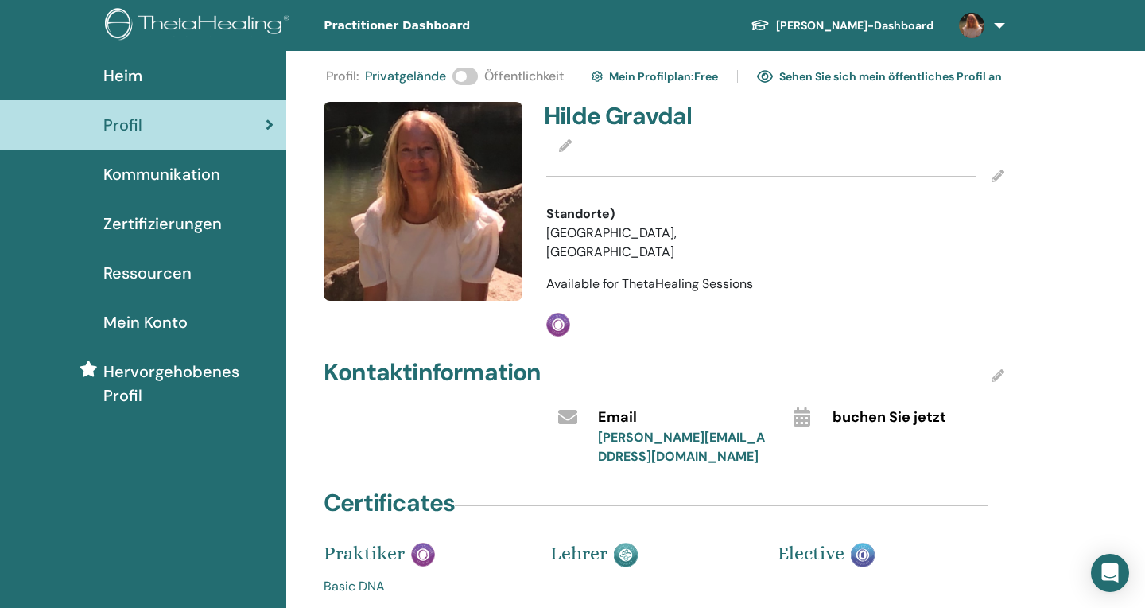
click at [996, 173] on icon at bounding box center [998, 175] width 13 height 13
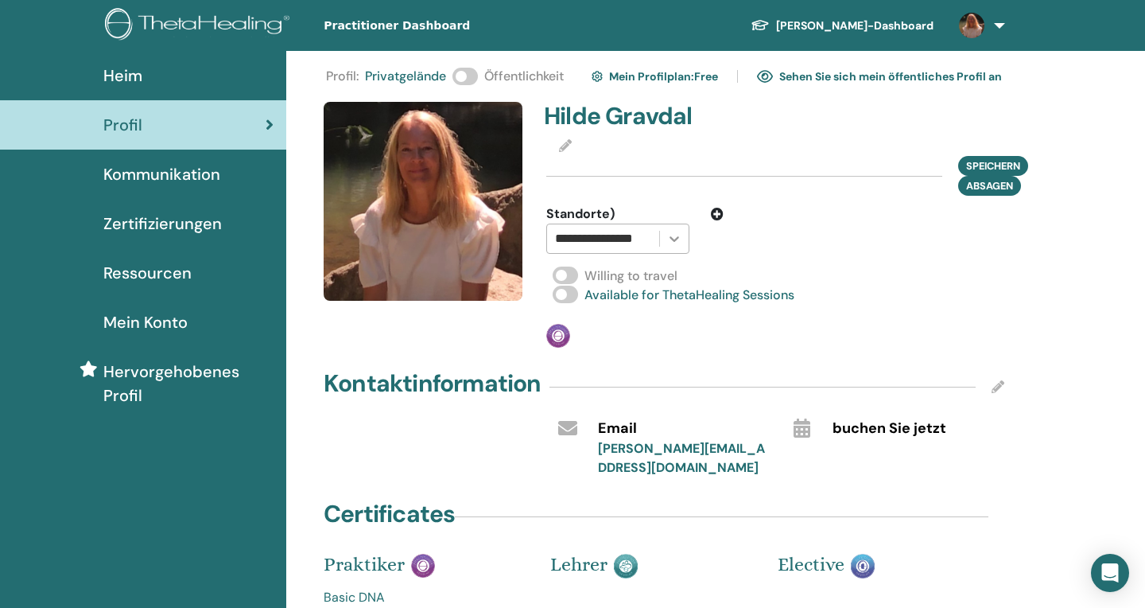
click at [674, 236] on icon at bounding box center [674, 239] width 16 height 16
click at [710, 240] on div "Select..." at bounding box center [634, 238] width 201 height 30
click at [614, 234] on div at bounding box center [603, 238] width 96 height 22
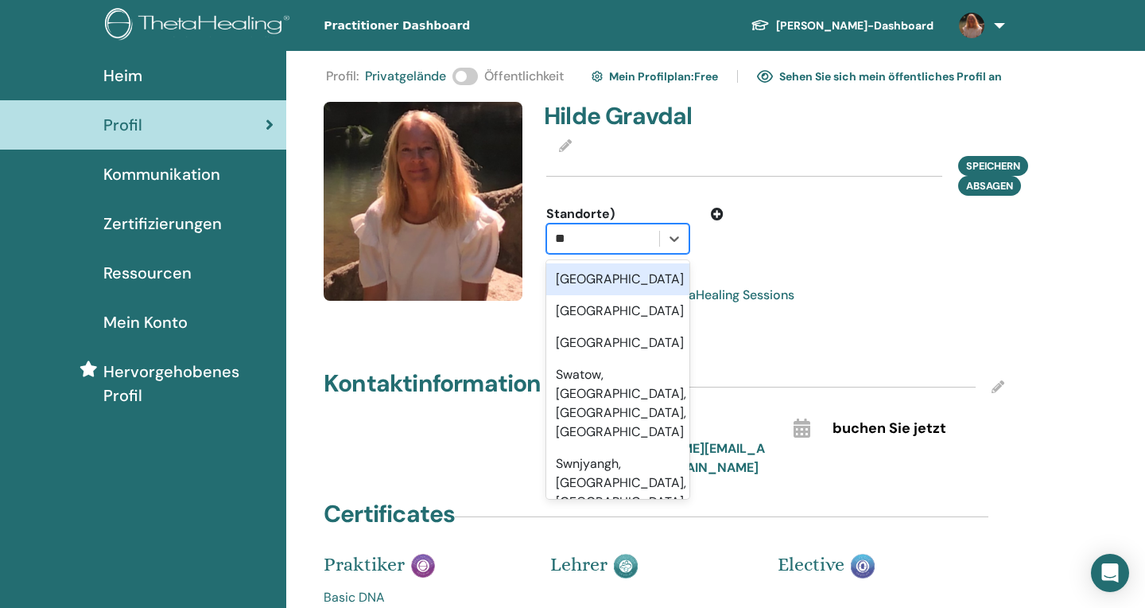
type input "*"
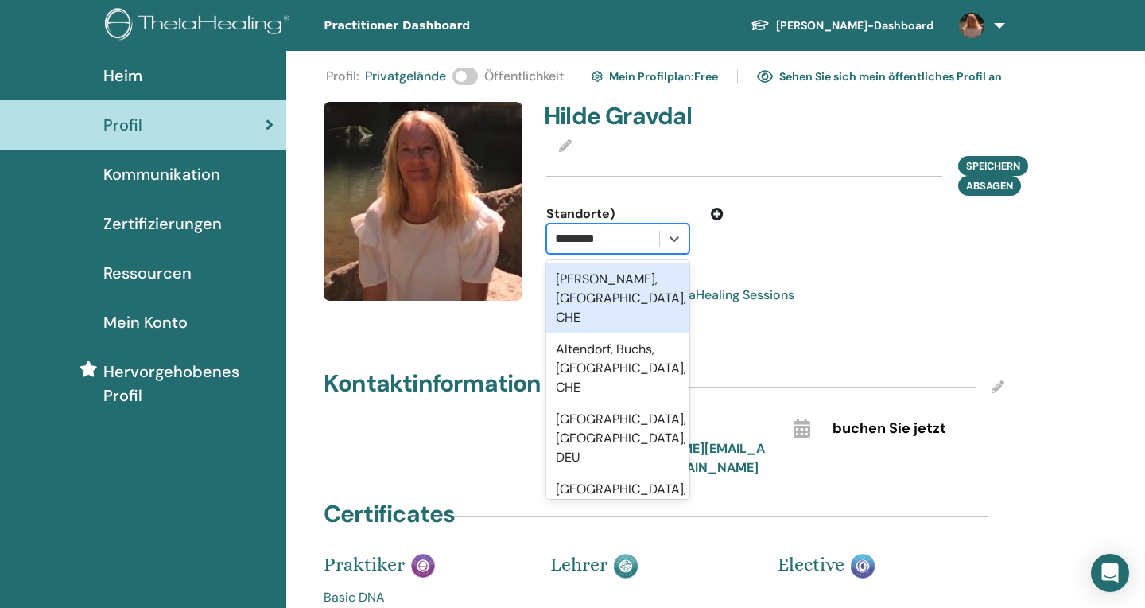
type input "*********"
click at [590, 280] on div "[PERSON_NAME], [GEOGRAPHIC_DATA], CHE" at bounding box center [617, 298] width 143 height 70
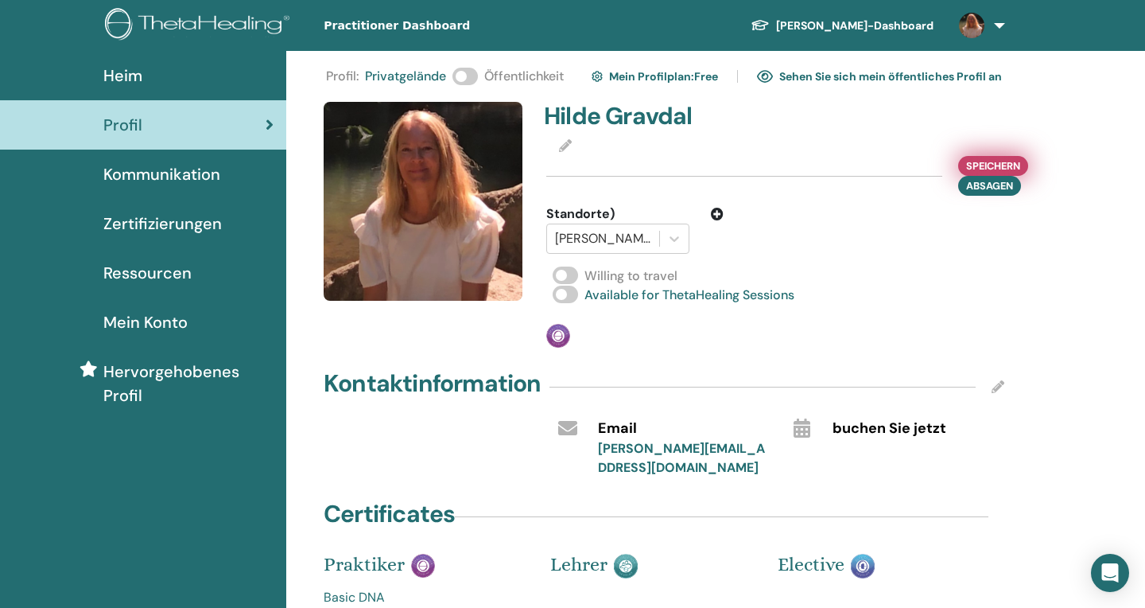
click at [990, 162] on span "Speichern" at bounding box center [993, 165] width 54 height 17
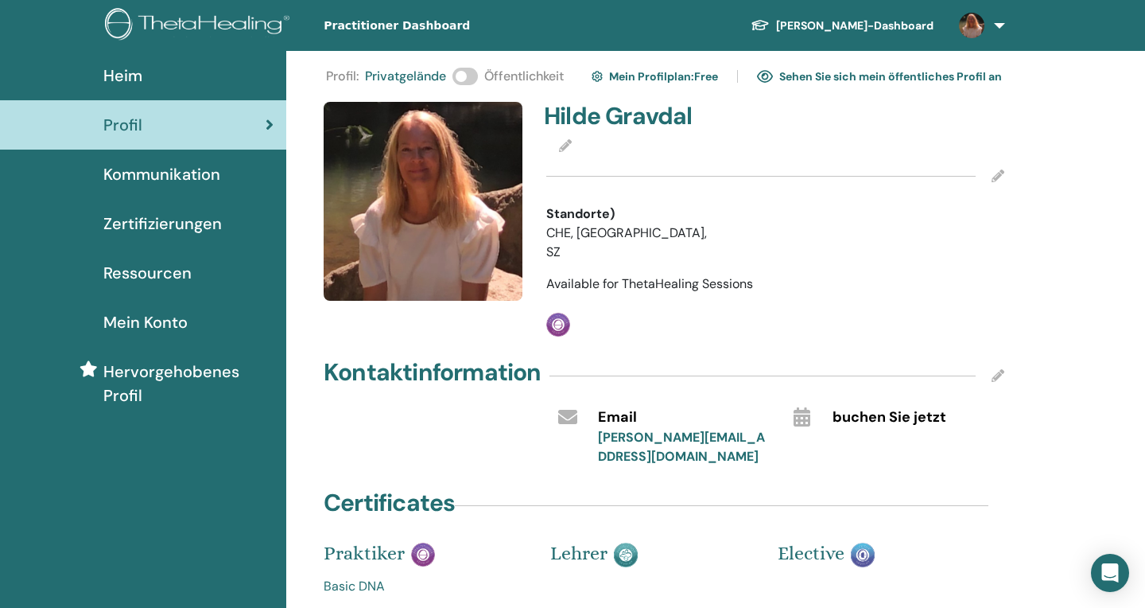
click at [997, 176] on icon at bounding box center [998, 175] width 13 height 13
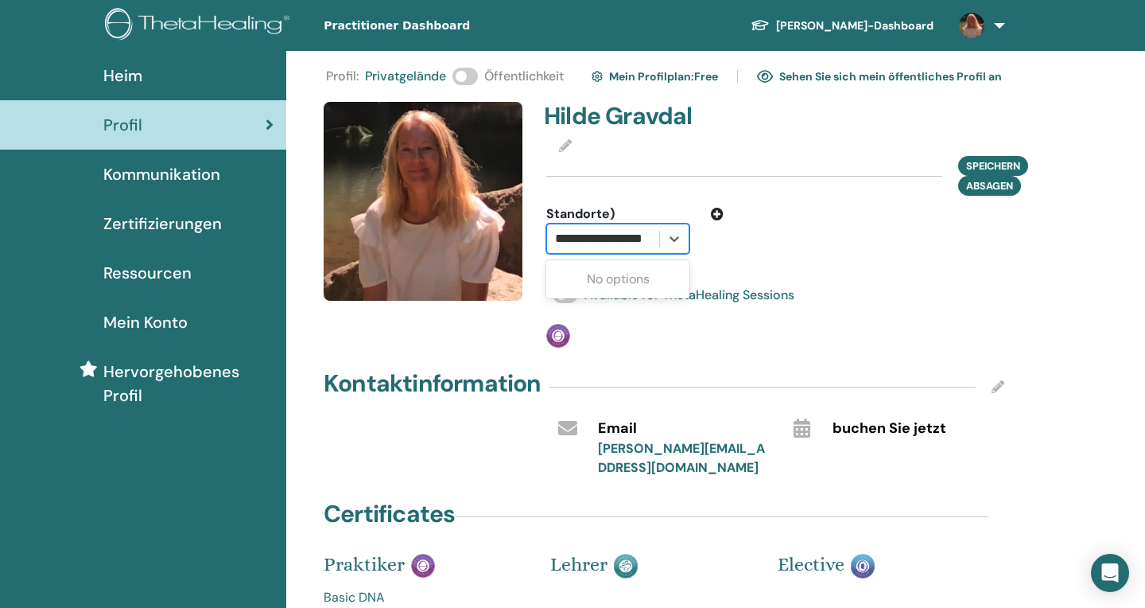
click at [599, 234] on input "**********" at bounding box center [609, 238] width 108 height 19
click at [674, 235] on icon at bounding box center [674, 239] width 16 height 16
click at [597, 239] on div at bounding box center [603, 238] width 96 height 22
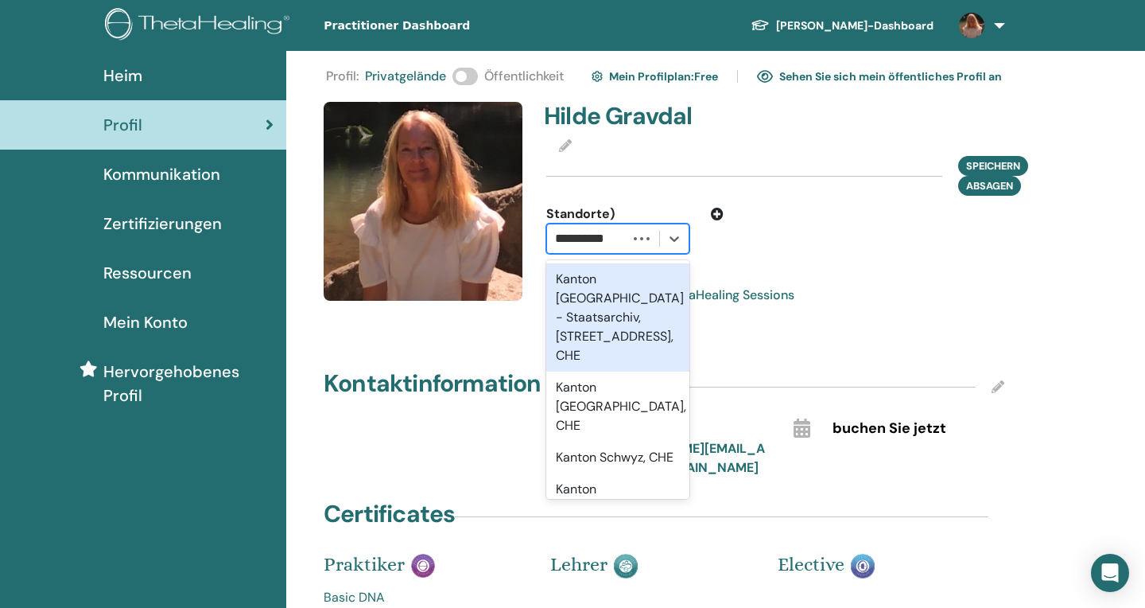
type input "**********"
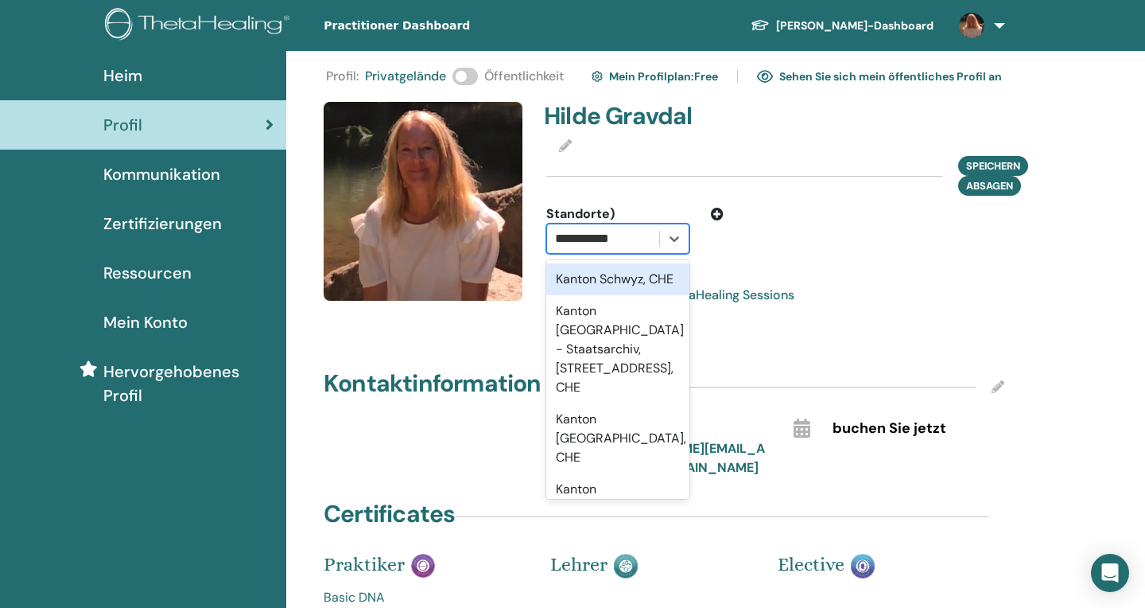
click at [580, 276] on div "Kanton Schwyz, CHE" at bounding box center [617, 279] width 143 height 32
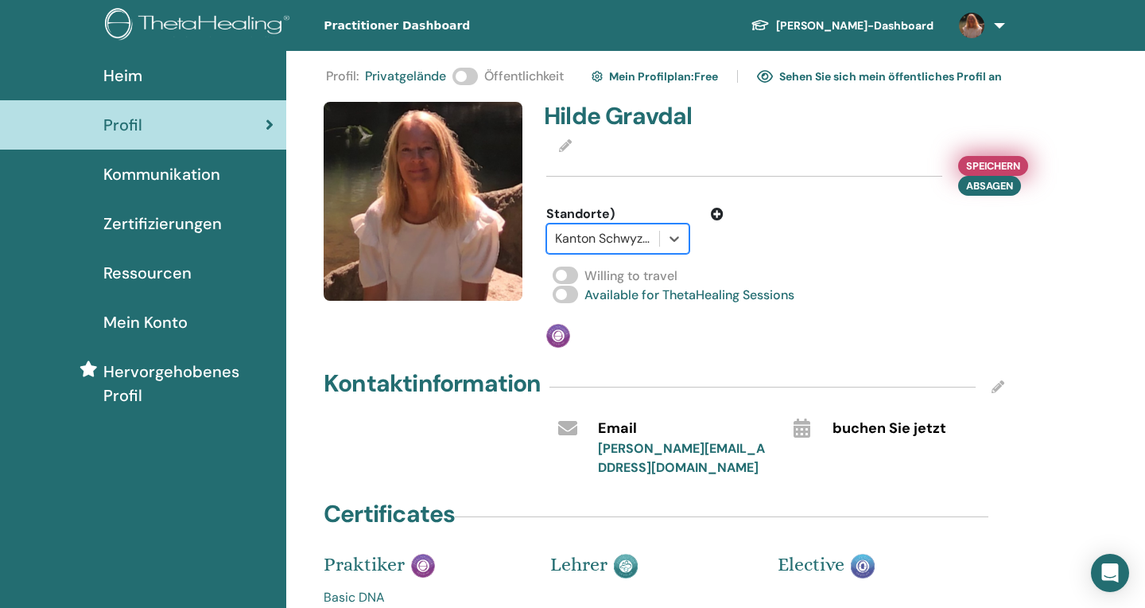
click at [985, 164] on span "Speichern" at bounding box center [993, 165] width 54 height 17
